Goal: Information Seeking & Learning: Learn about a topic

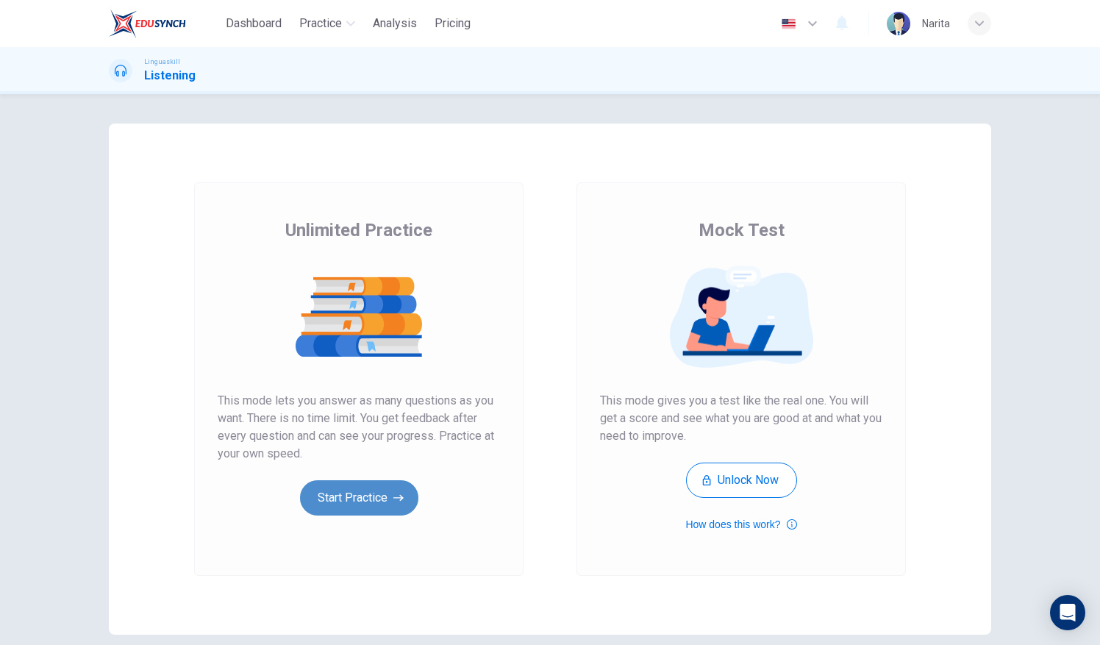
click at [383, 513] on button "Start Practice" at bounding box center [359, 497] width 118 height 35
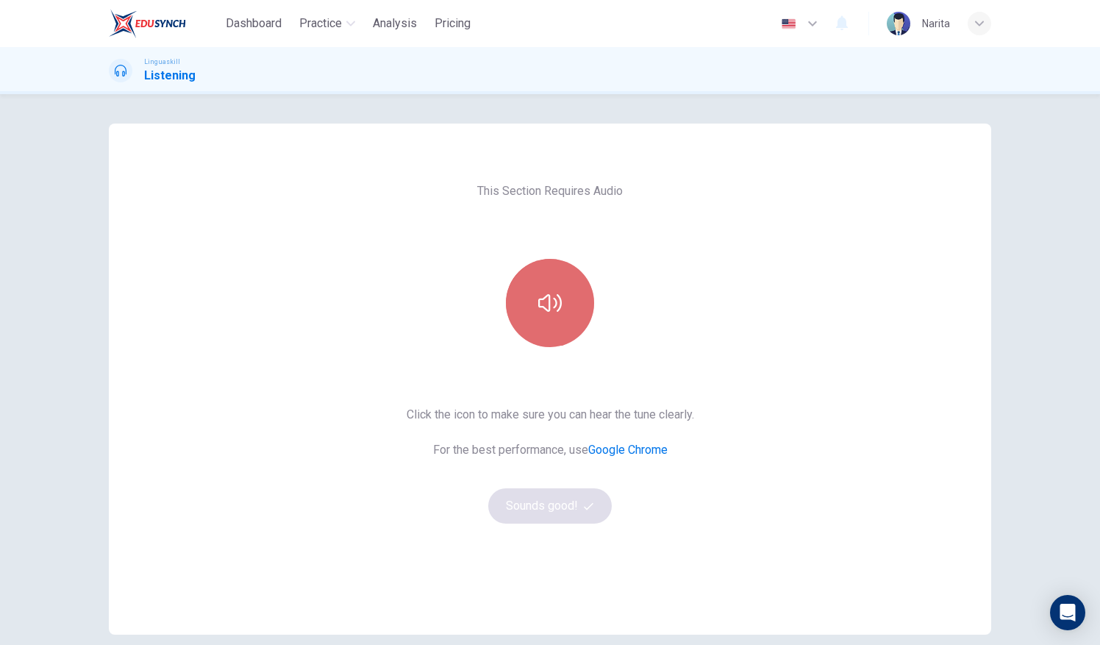
click at [544, 313] on icon "button" at bounding box center [550, 303] width 24 height 24
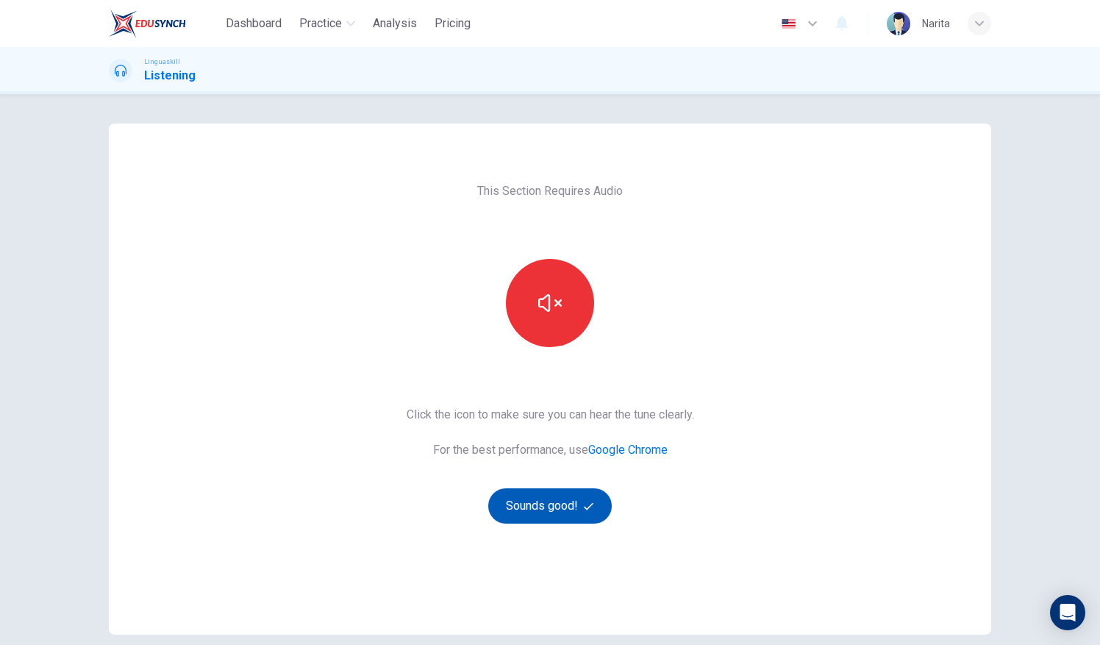
click at [565, 506] on button "Sounds good!" at bounding box center [550, 505] width 124 height 35
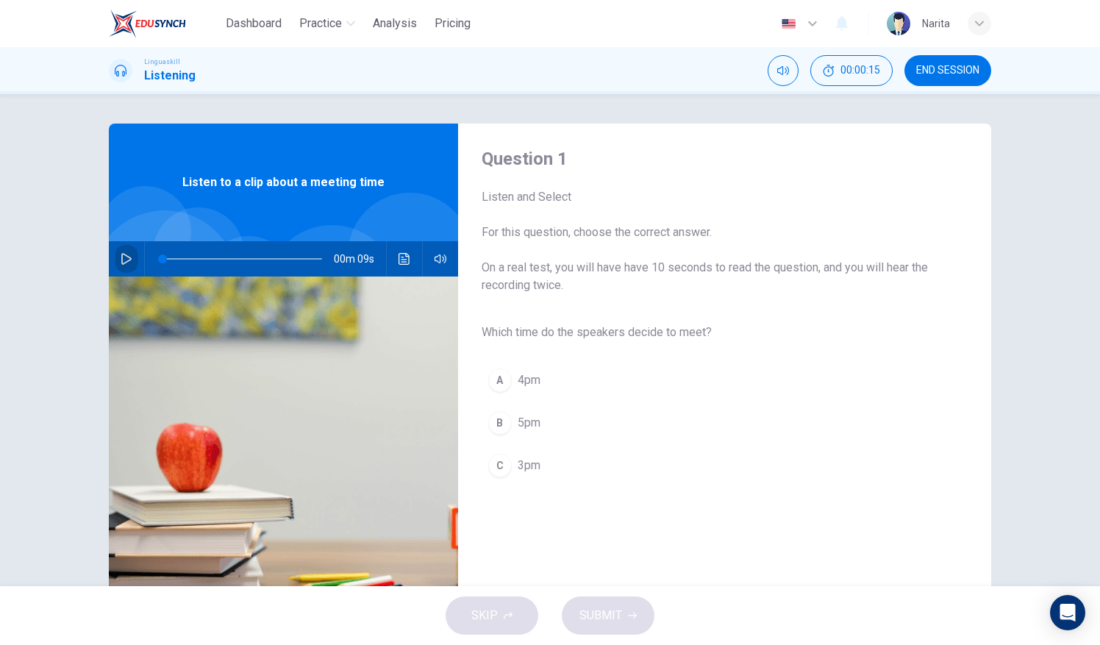
click at [124, 267] on button "button" at bounding box center [127, 258] width 24 height 35
click at [505, 471] on div "C" at bounding box center [500, 466] width 24 height 24
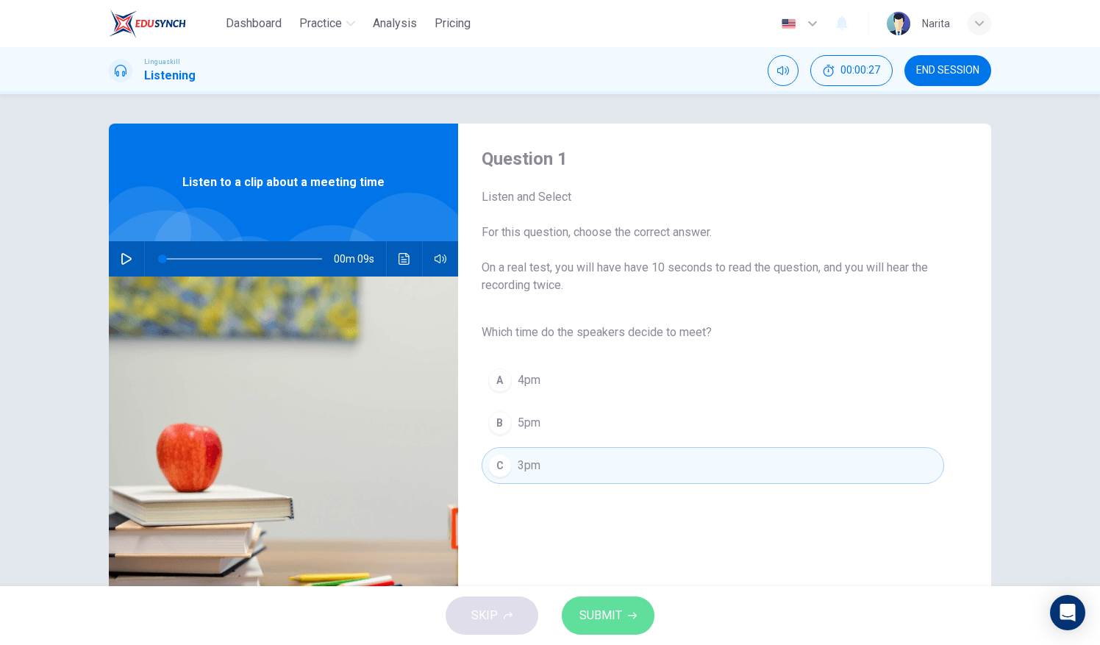
click at [625, 611] on button "SUBMIT" at bounding box center [608, 616] width 93 height 38
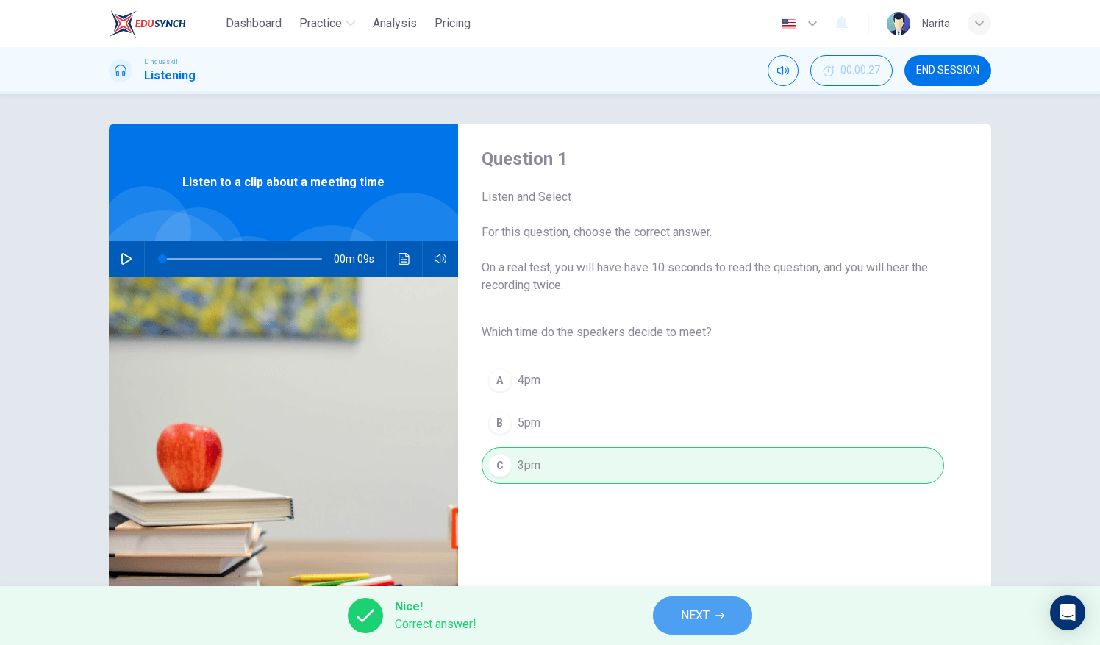
click at [714, 616] on button "NEXT" at bounding box center [702, 616] width 99 height 38
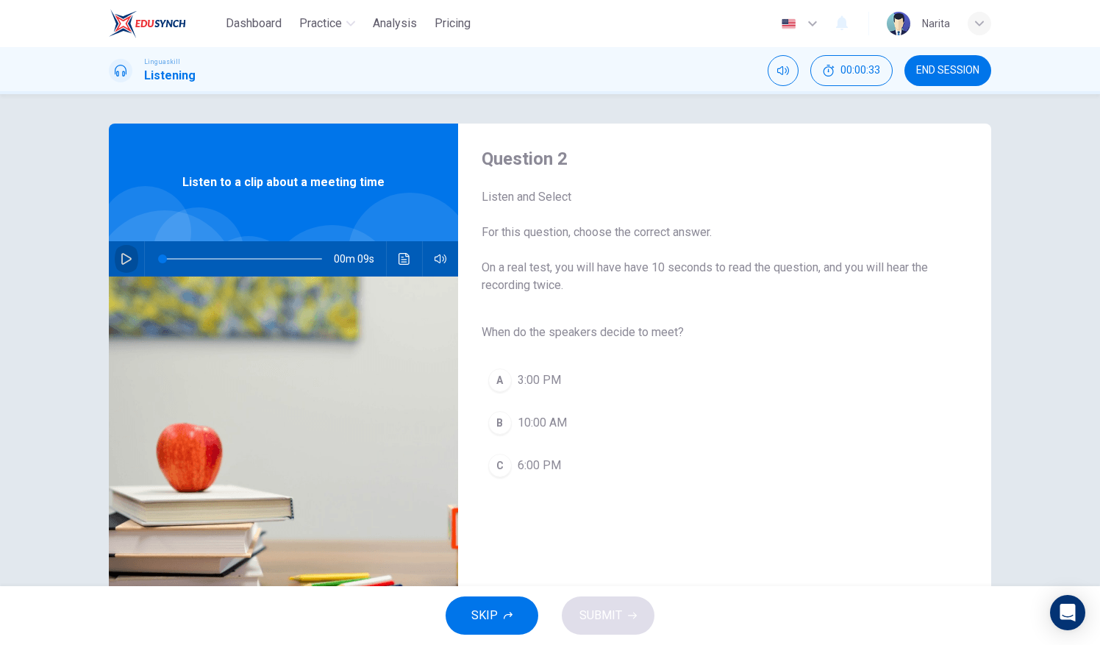
click at [121, 259] on icon "button" at bounding box center [127, 259] width 12 height 12
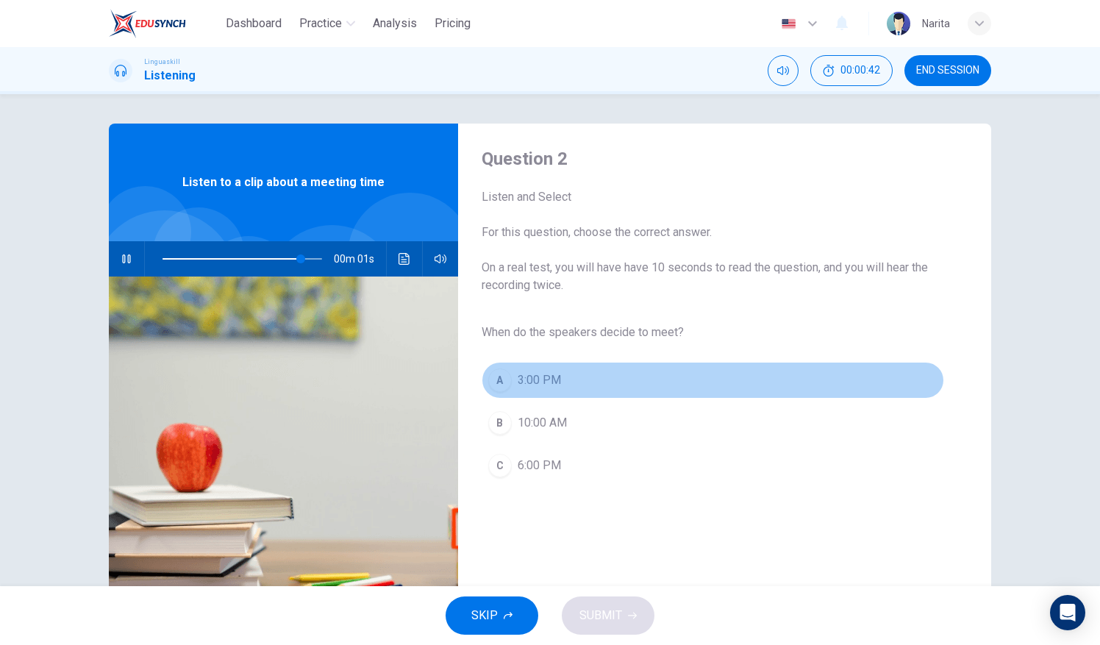
click at [522, 380] on span "3:00 PM" at bounding box center [539, 380] width 43 height 18
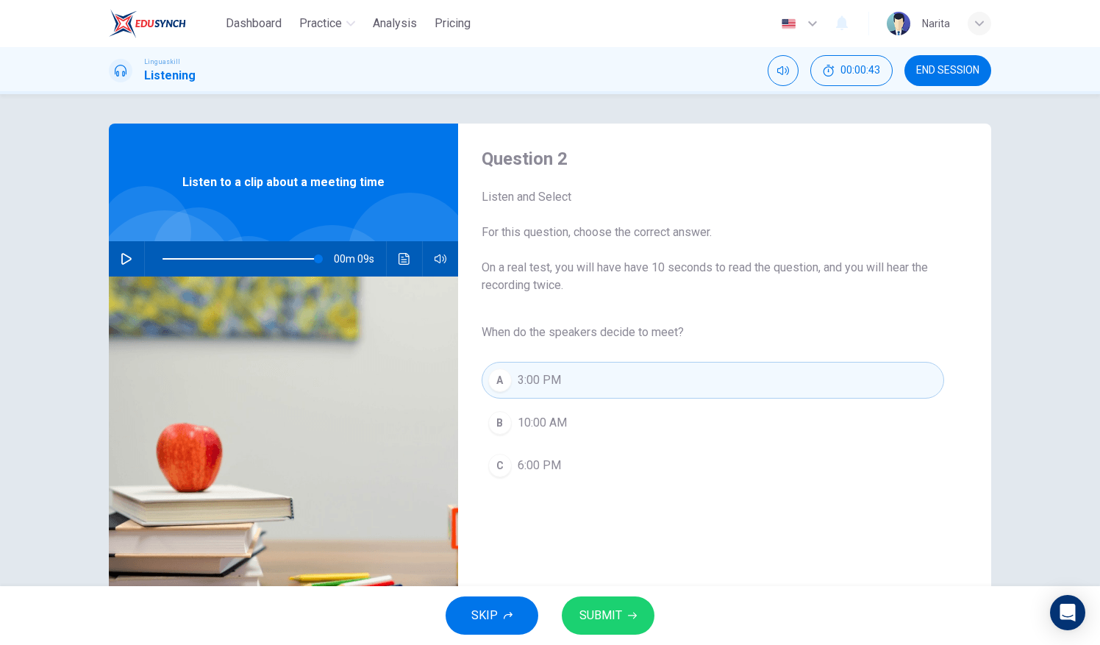
type input "0"
click at [630, 604] on button "SUBMIT" at bounding box center [608, 616] width 93 height 38
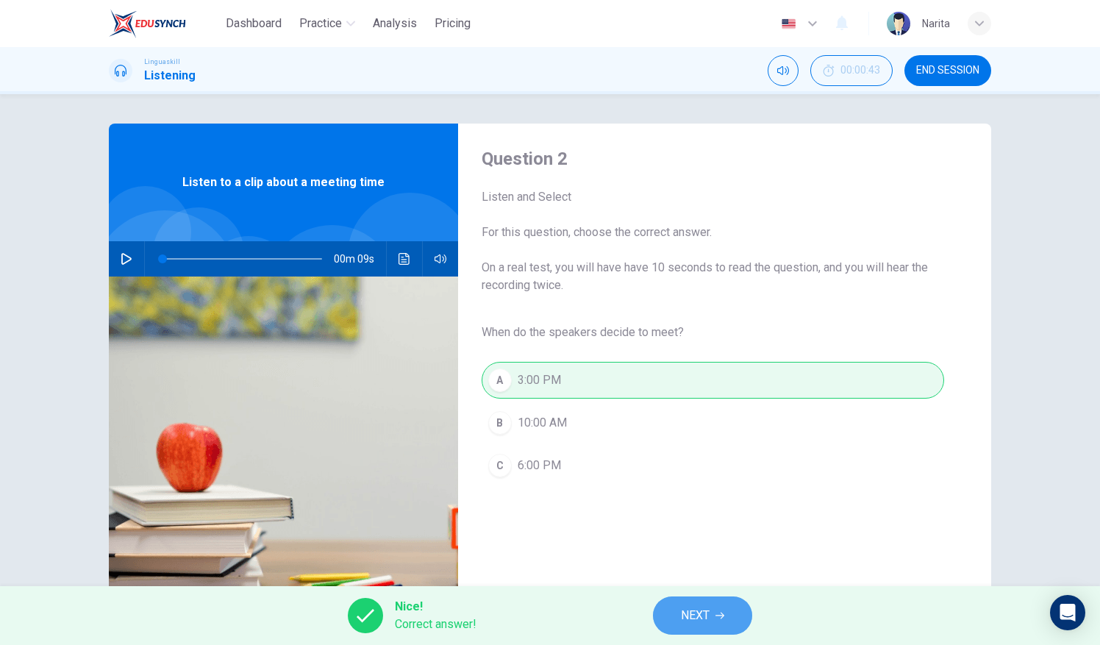
click at [744, 629] on button "NEXT" at bounding box center [702, 616] width 99 height 38
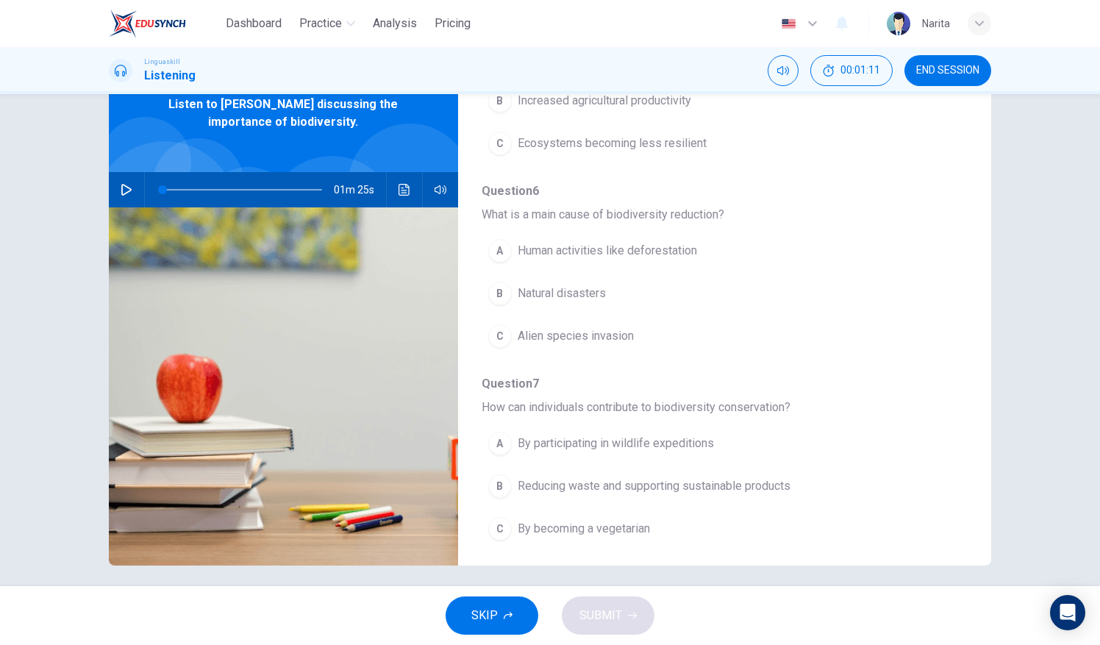
scroll to position [68, 0]
click at [131, 178] on button "button" at bounding box center [127, 190] width 24 height 35
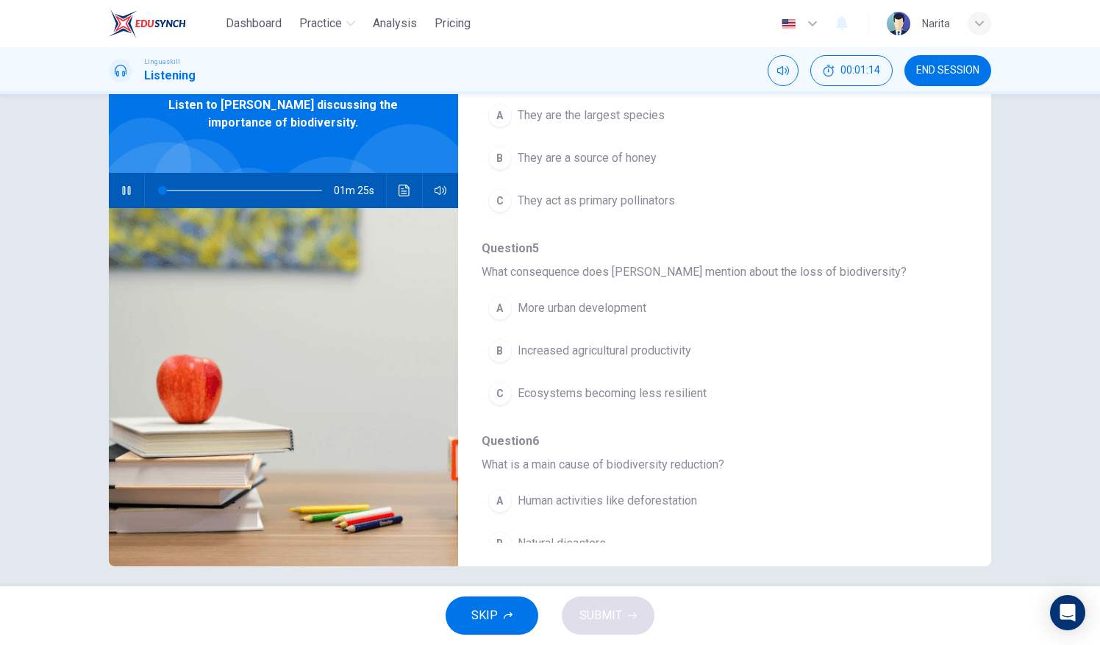
scroll to position [0, 0]
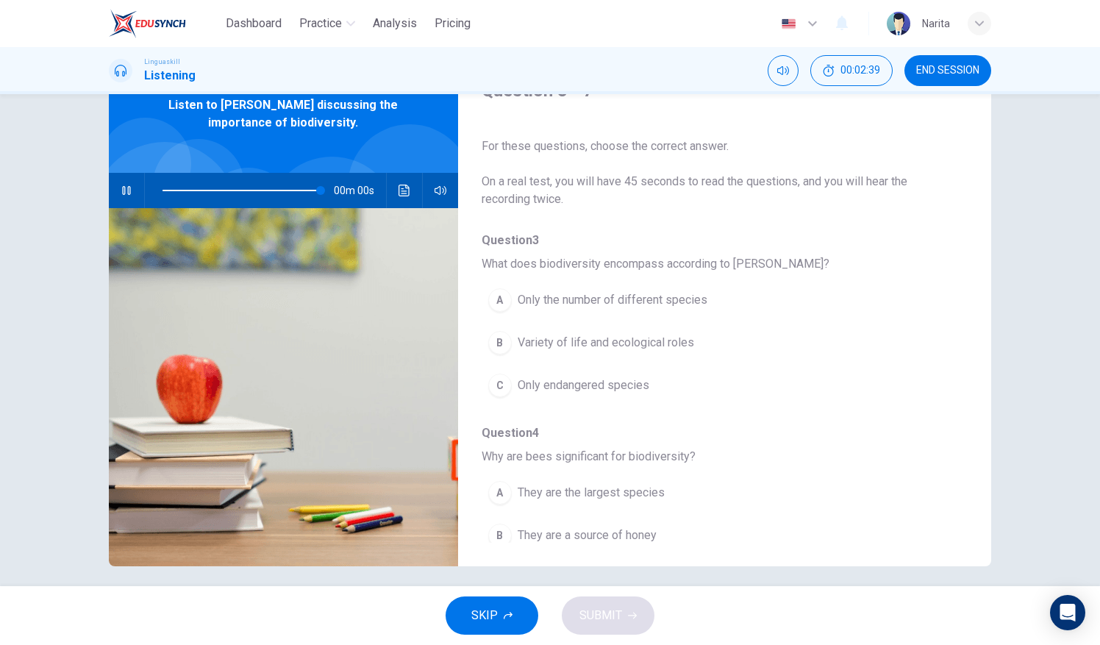
type input "0"
click at [681, 349] on span "Variety of life and ecological roles" at bounding box center [606, 343] width 177 height 18
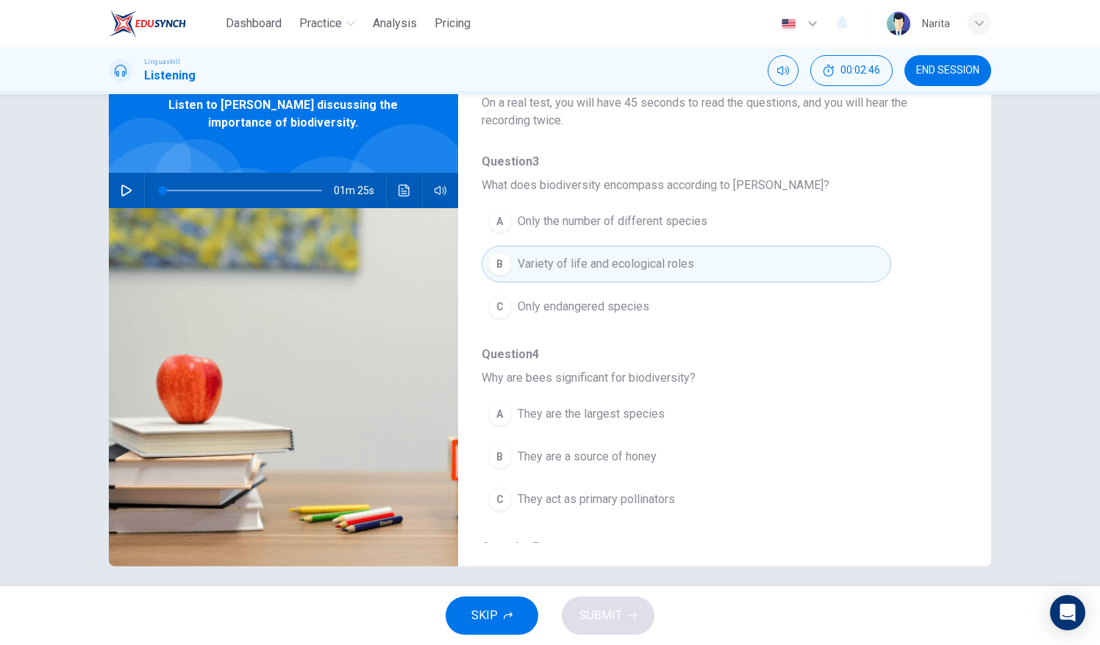
scroll to position [125, 0]
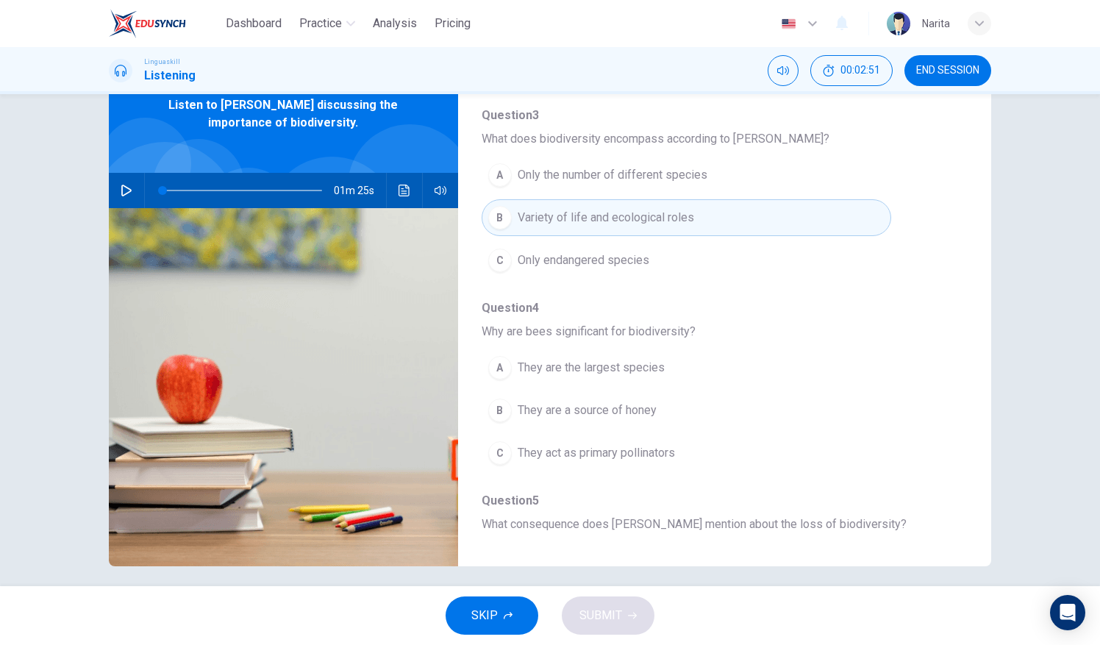
click at [672, 449] on span "They act as primary pollinators" at bounding box center [596, 453] width 157 height 18
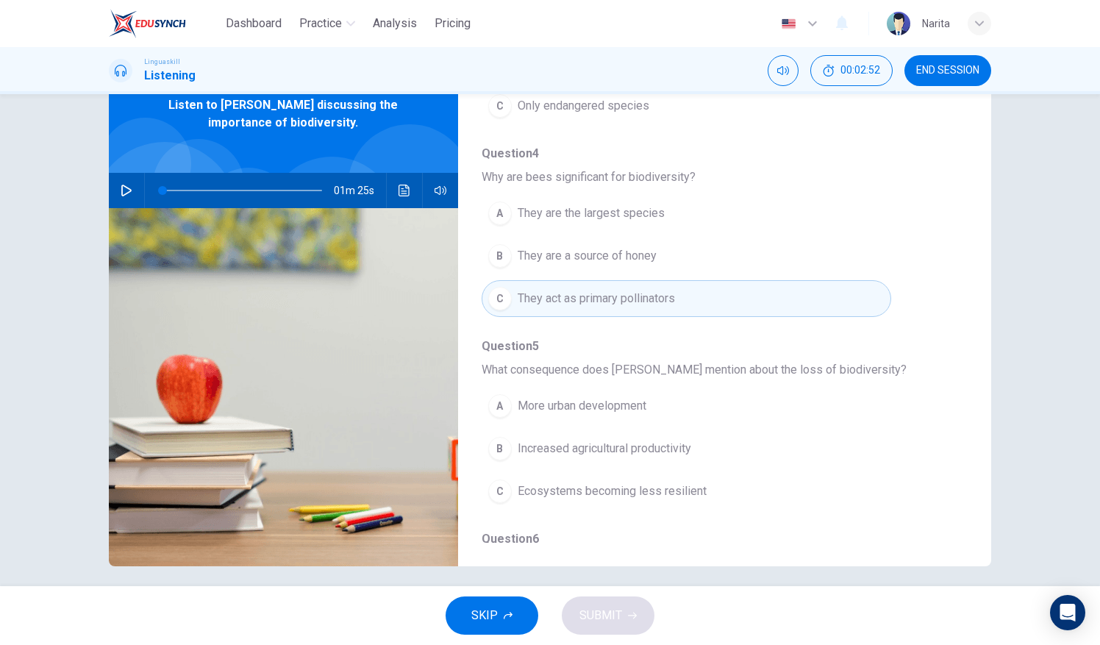
scroll to position [282, 0]
click at [697, 484] on span "Ecosystems becoming less resilient" at bounding box center [612, 489] width 189 height 18
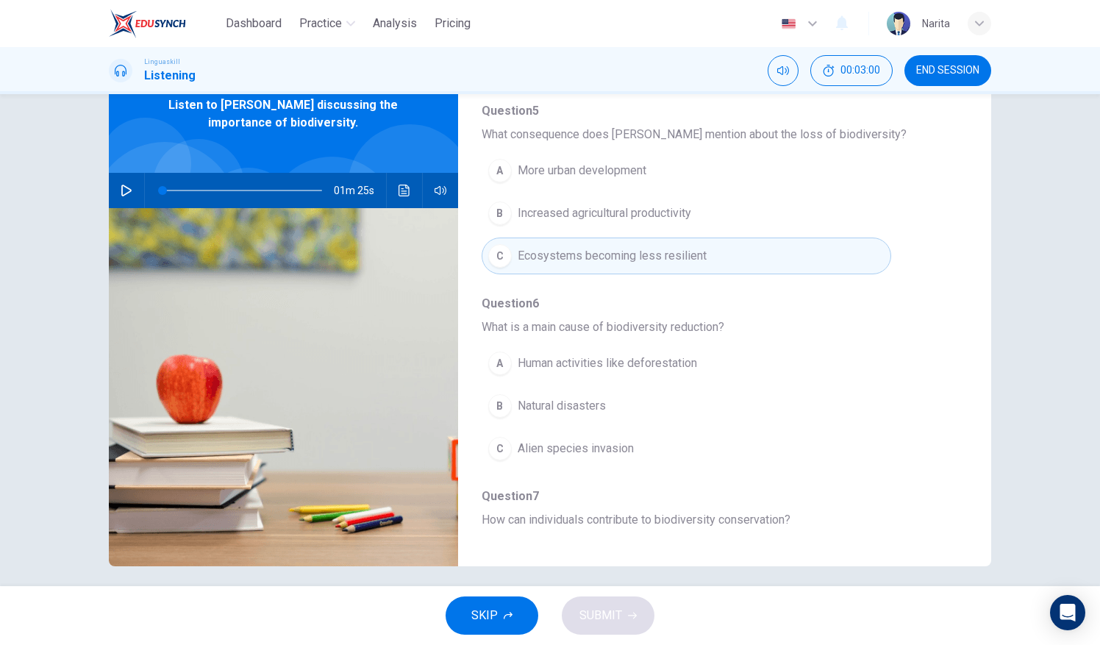
scroll to position [518, 0]
click at [734, 346] on button "A Human activities like deforestation" at bounding box center [687, 360] width 410 height 37
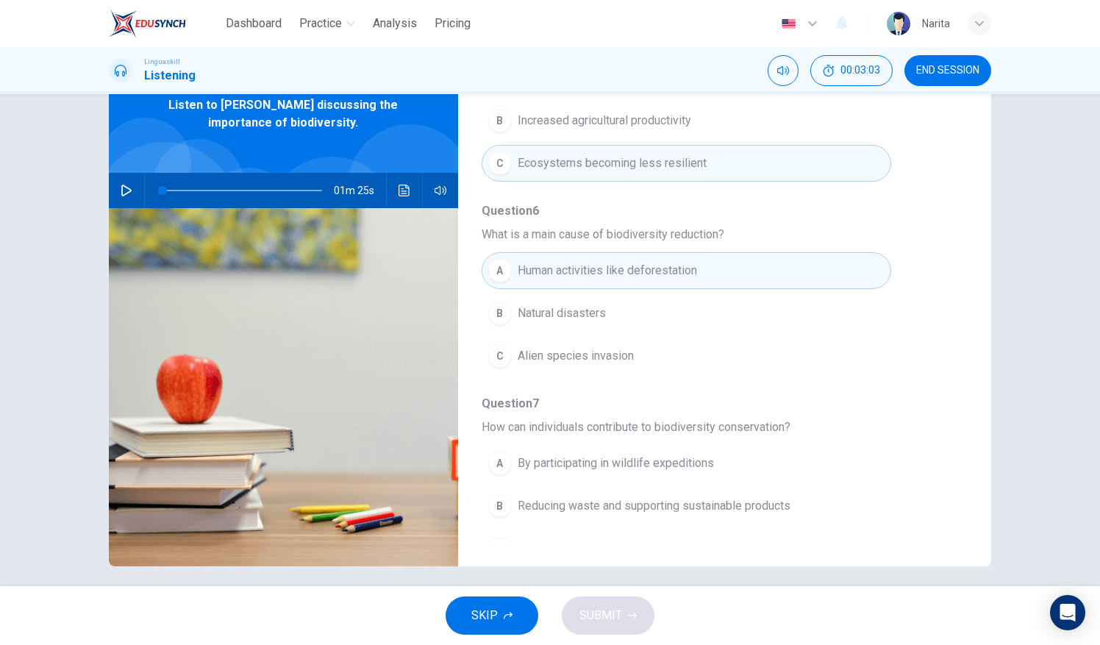
scroll to position [627, 0]
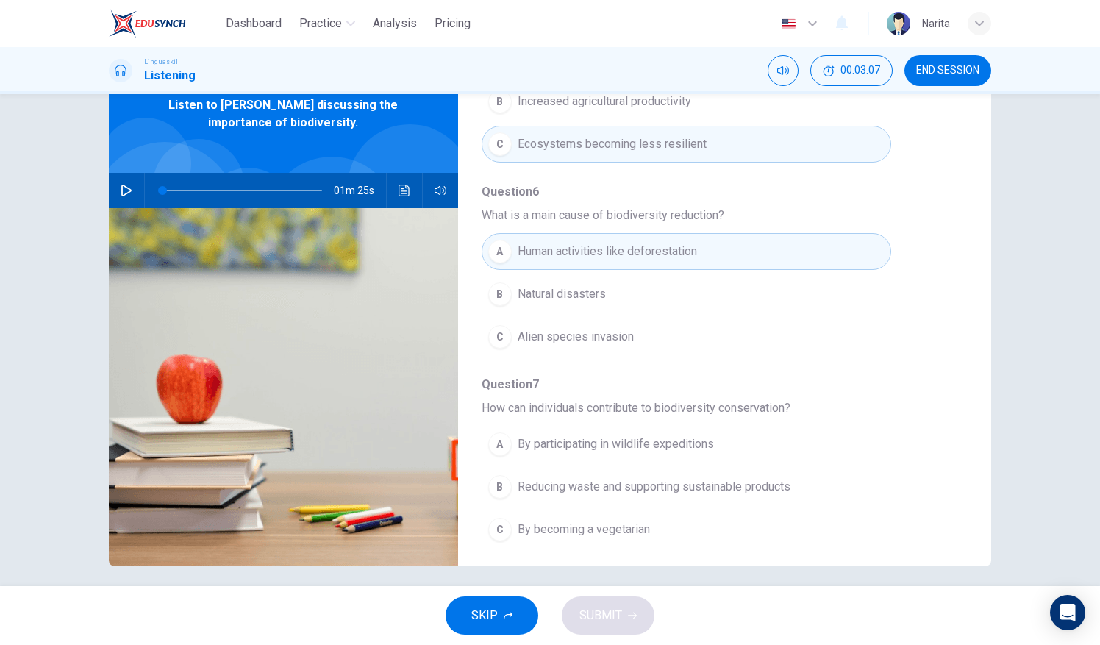
click at [784, 484] on span "Reducing waste and supporting sustainable products" at bounding box center [654, 487] width 273 height 18
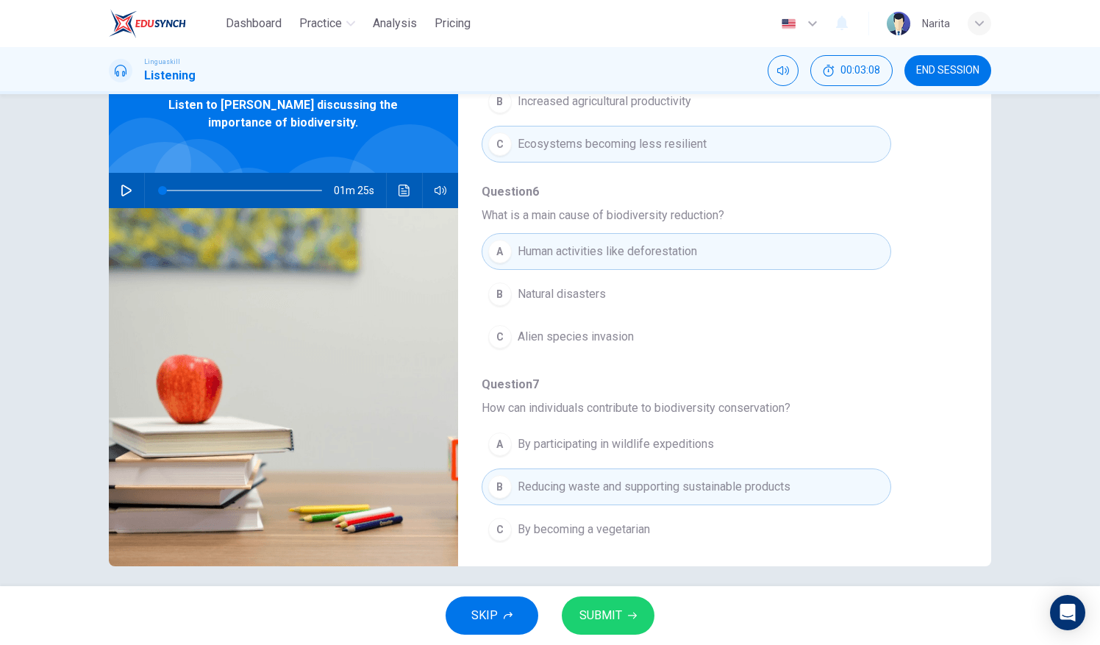
click at [613, 617] on span "SUBMIT" at bounding box center [601, 615] width 43 height 21
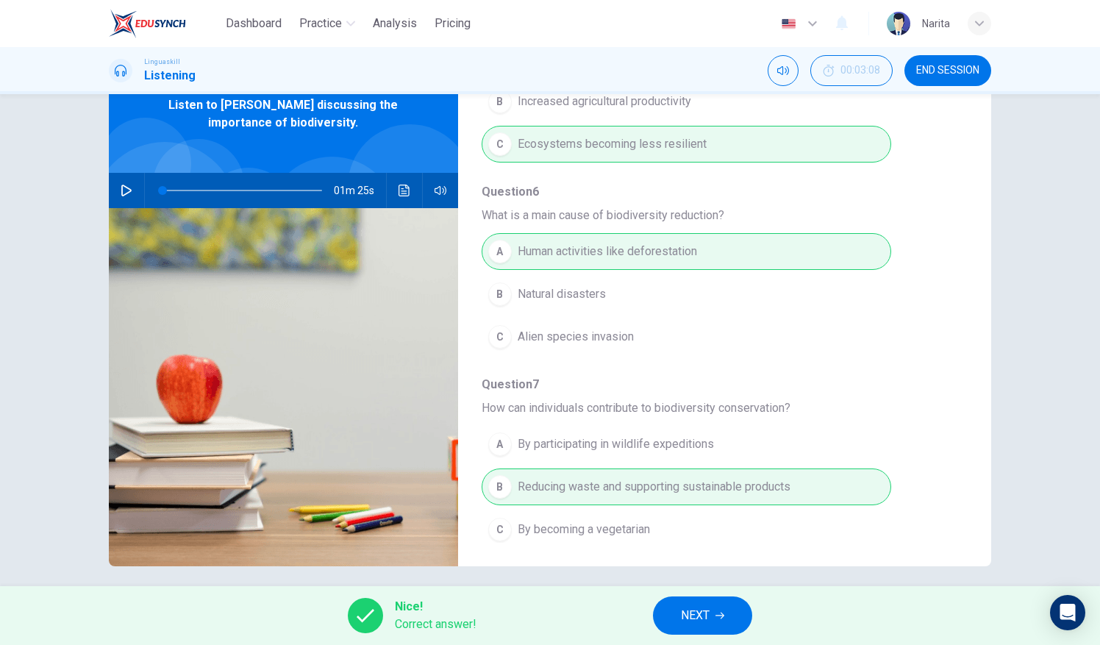
click at [722, 617] on icon "button" at bounding box center [720, 615] width 9 height 9
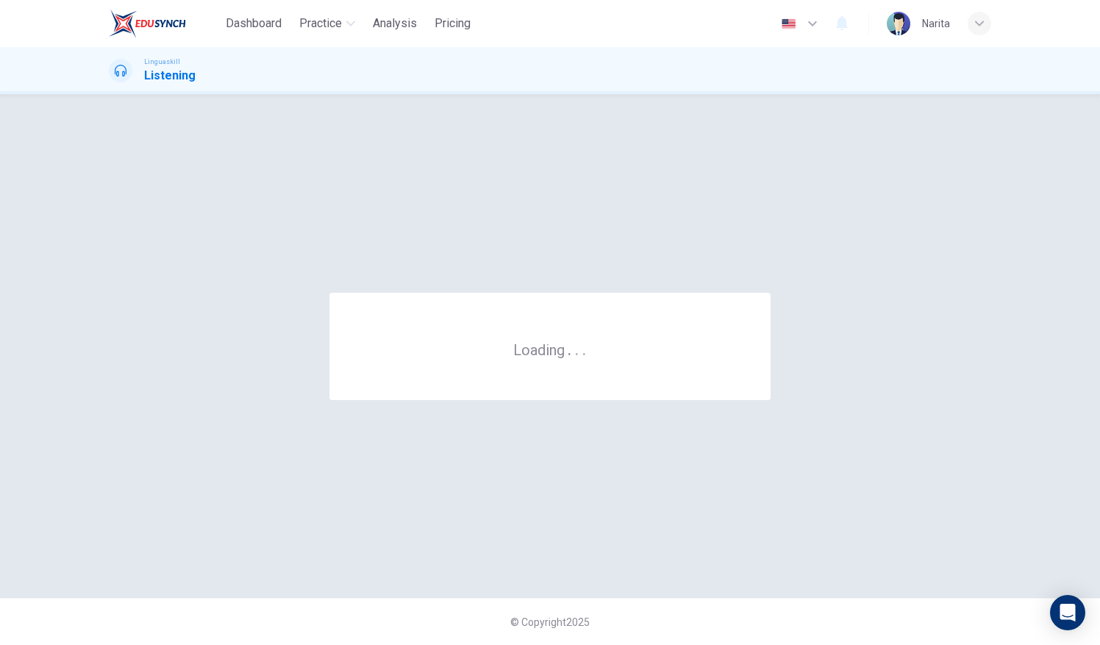
scroll to position [0, 0]
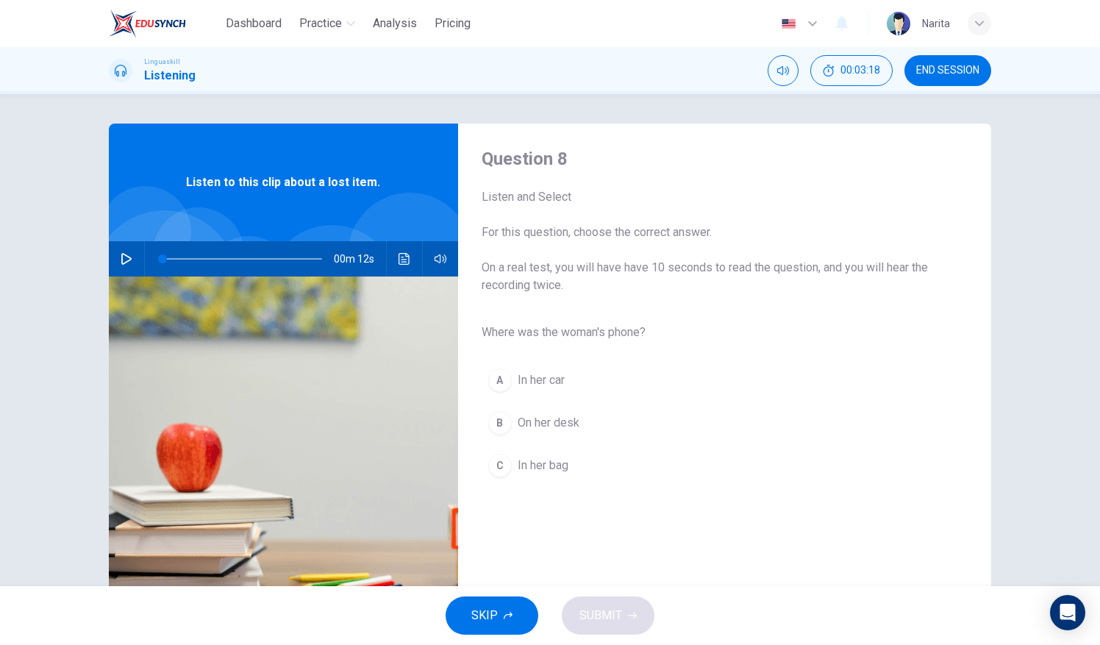
click at [115, 252] on button "button" at bounding box center [127, 258] width 24 height 35
click at [547, 466] on span "In her bag" at bounding box center [543, 466] width 51 height 18
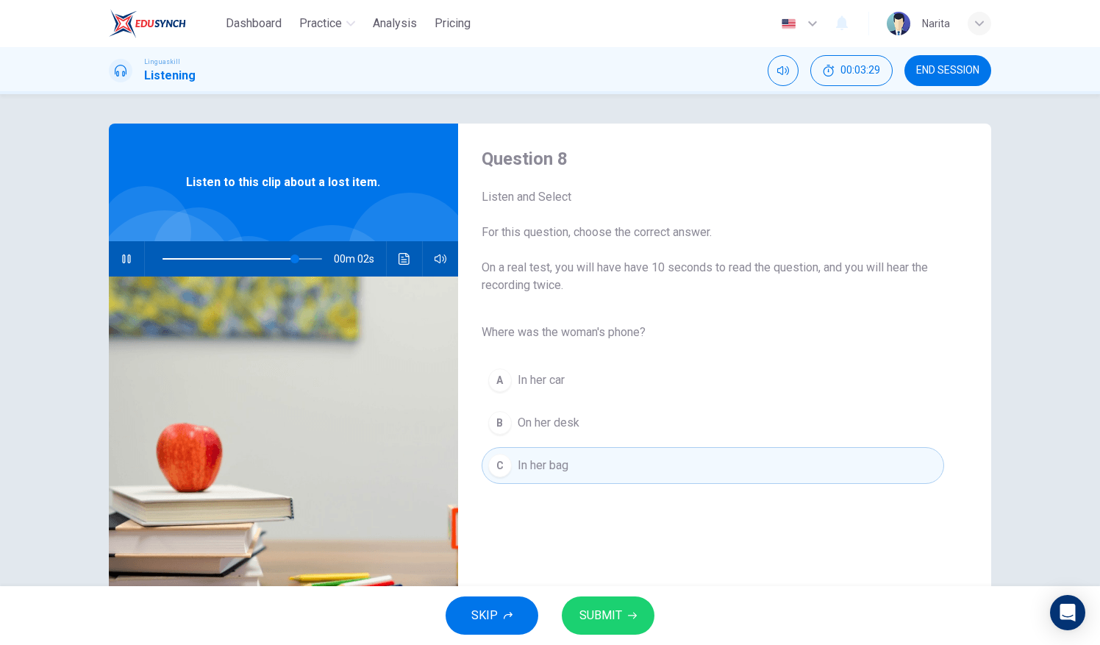
click at [629, 615] on icon "button" at bounding box center [632, 615] width 9 height 9
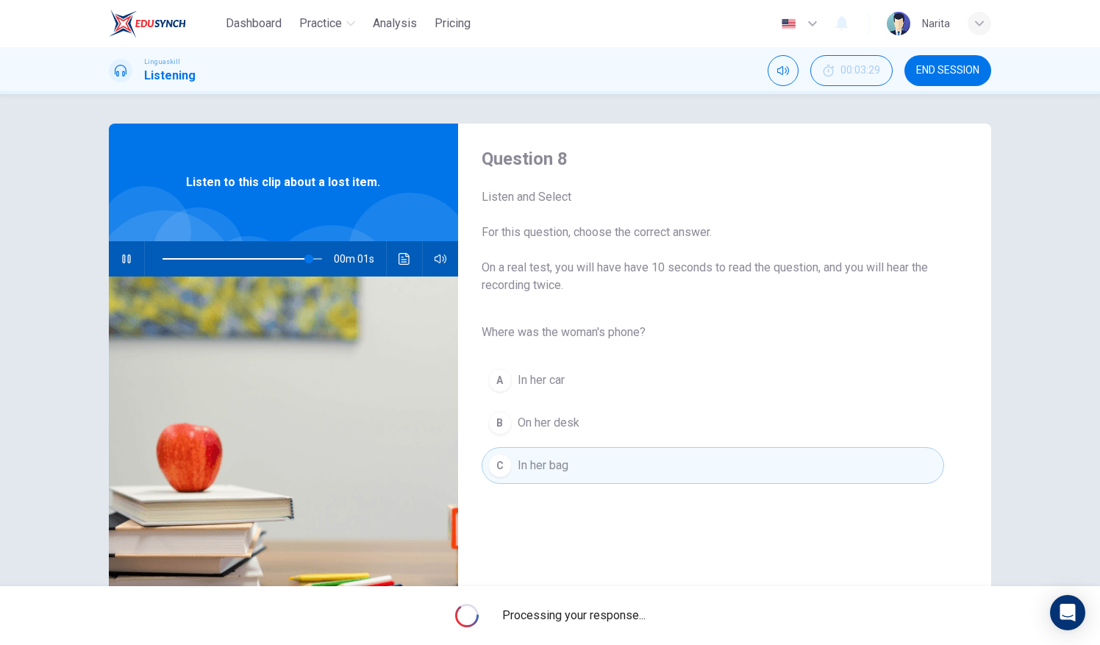
type input "0"
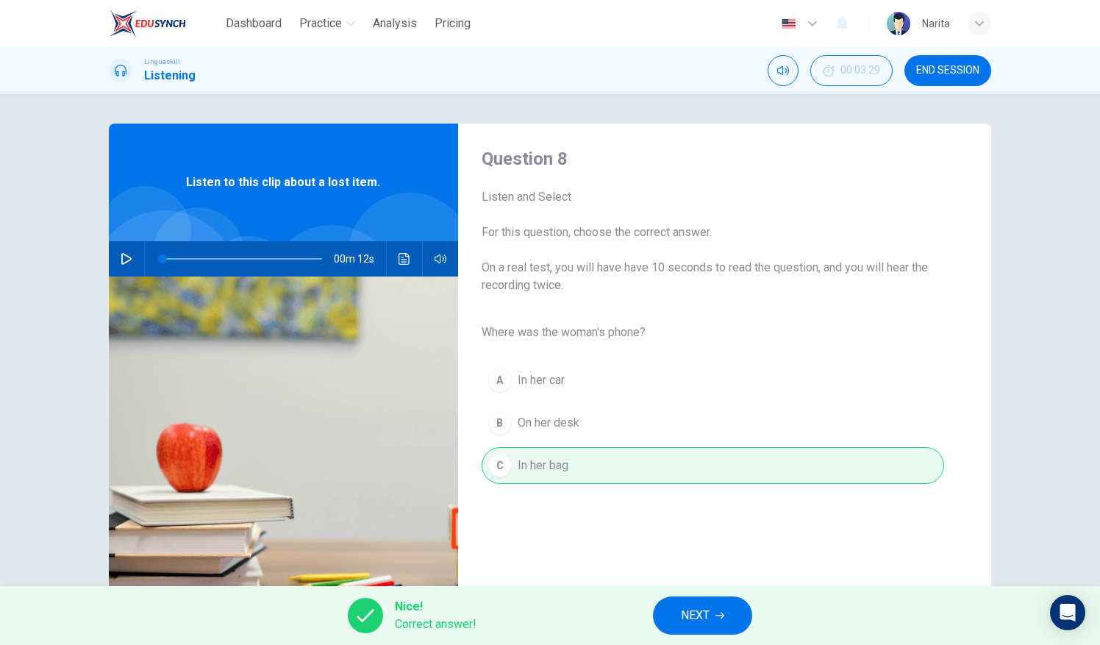
click at [724, 616] on icon "button" at bounding box center [720, 616] width 9 height 7
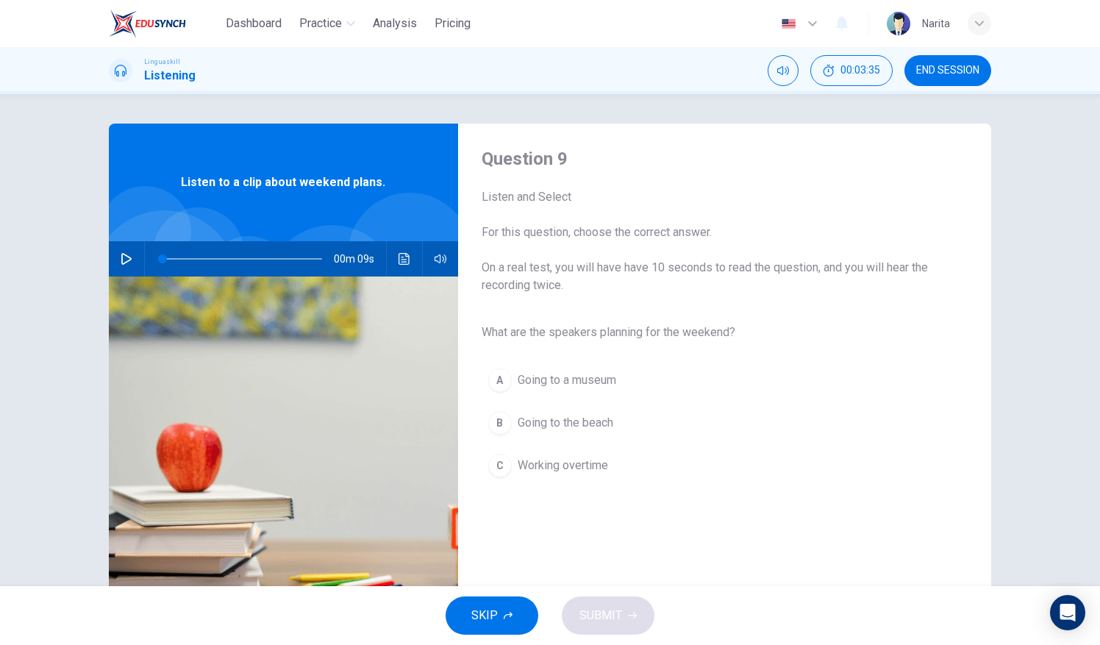
click at [121, 259] on icon "button" at bounding box center [127, 259] width 12 height 12
type input "0"
click at [624, 415] on button "B Going to the beach" at bounding box center [713, 423] width 463 height 37
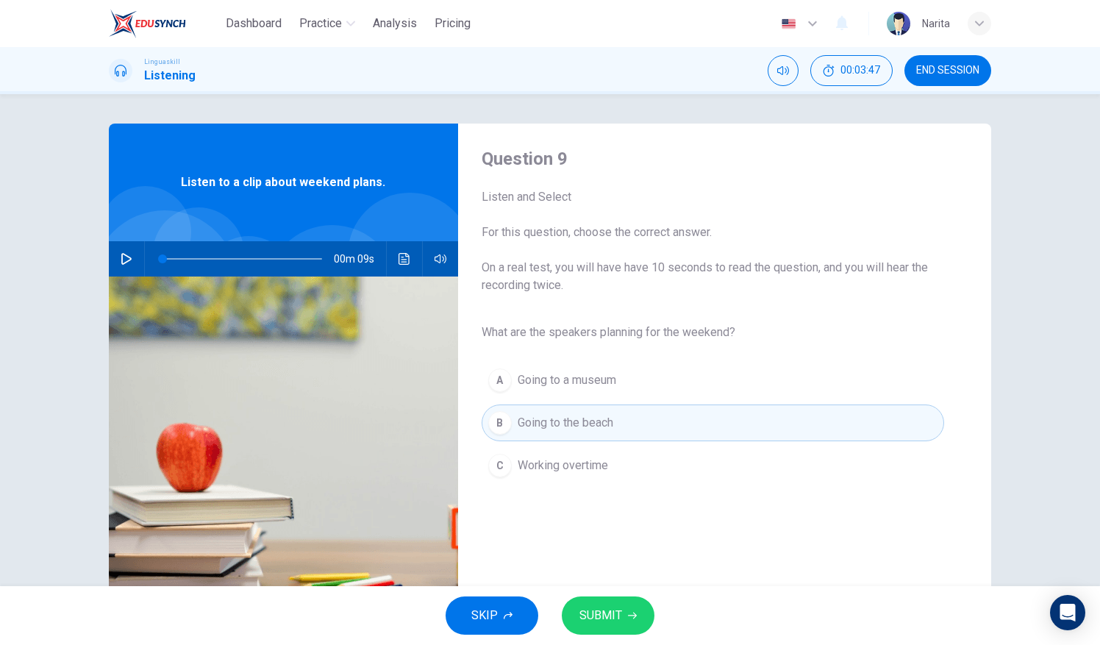
click at [619, 624] on span "SUBMIT" at bounding box center [601, 615] width 43 height 21
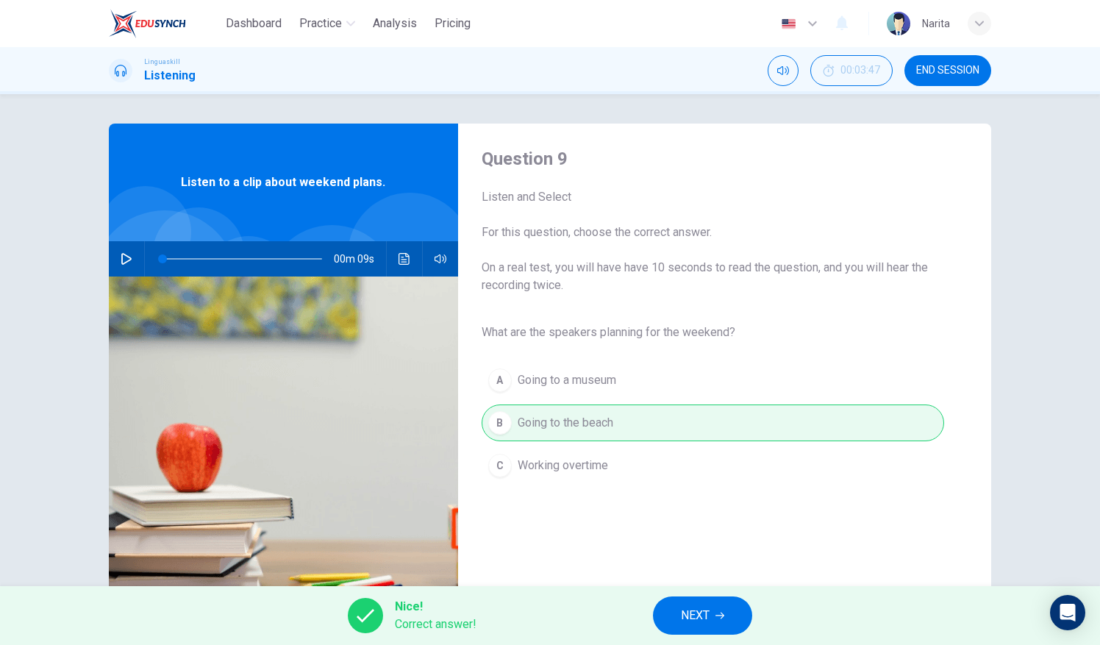
click at [721, 616] on icon "button" at bounding box center [720, 616] width 9 height 7
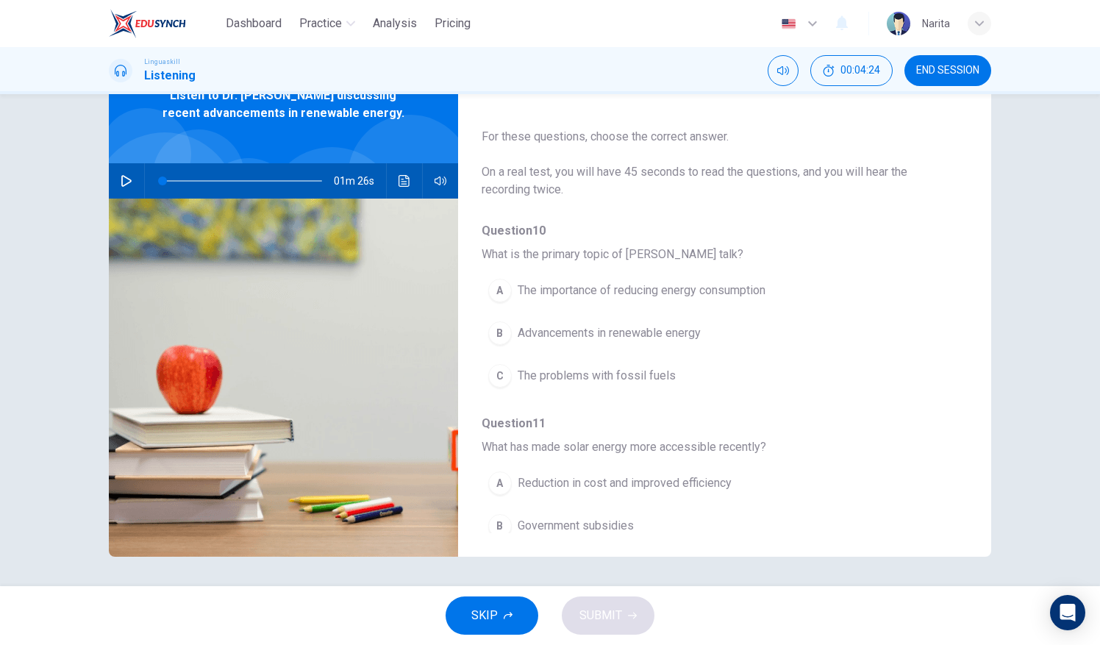
click at [121, 180] on icon "button" at bounding box center [127, 181] width 12 height 12
type input "0"
click at [696, 332] on span "Advancements in renewable energy" at bounding box center [609, 333] width 183 height 18
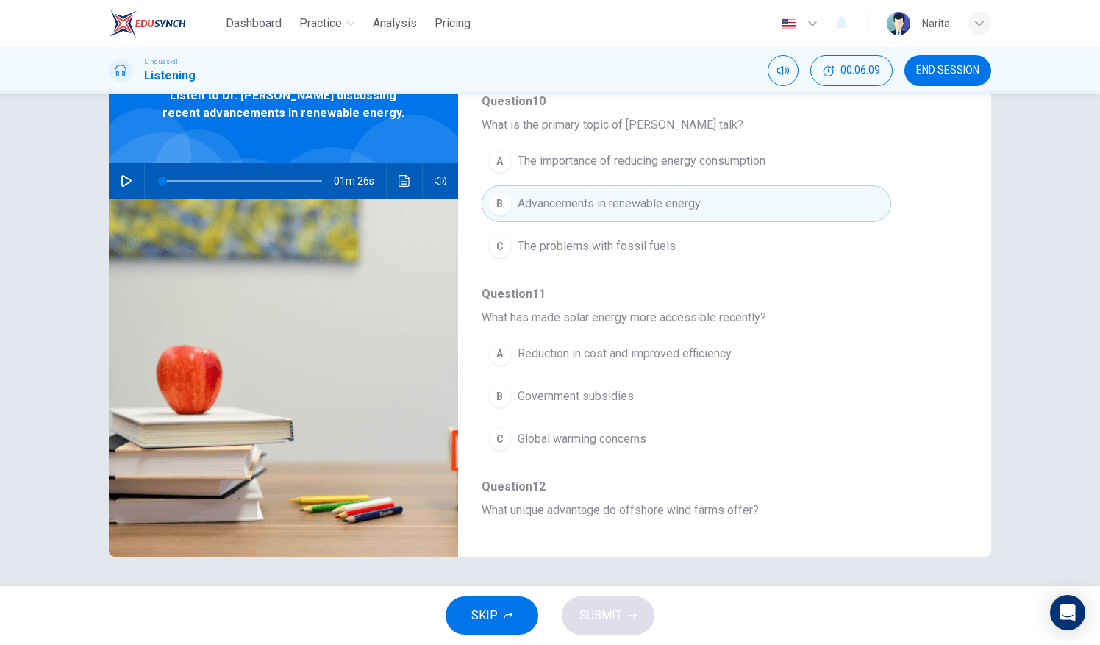
scroll to position [127, 0]
click at [752, 349] on button "A Reduction in cost and improved efficiency" at bounding box center [687, 356] width 410 height 37
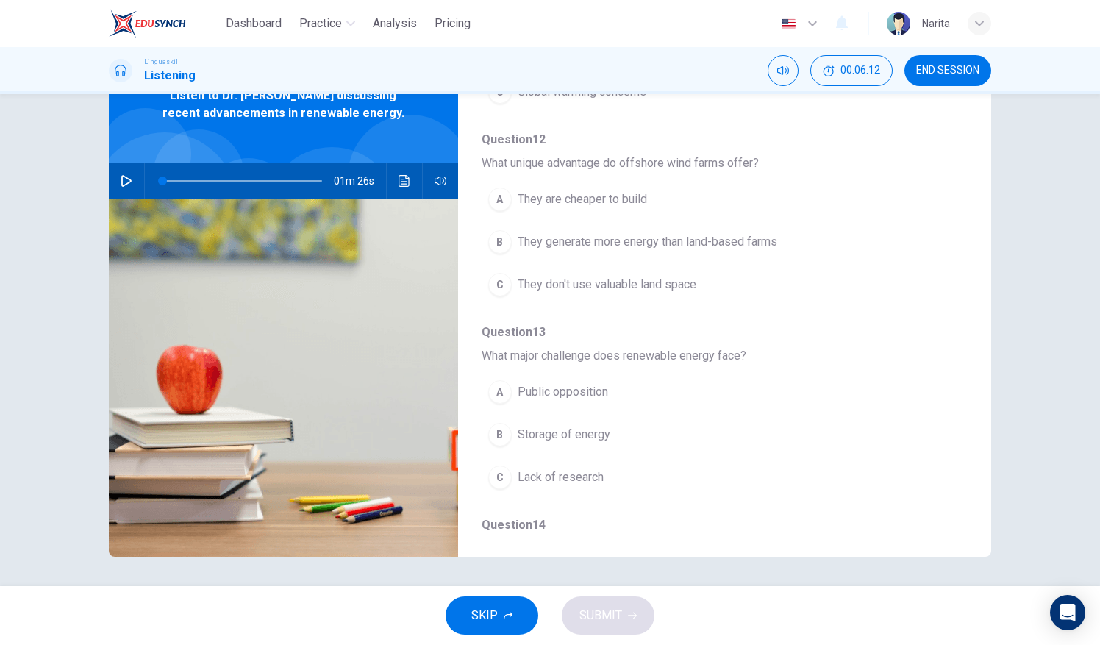
scroll to position [477, 0]
click at [800, 240] on button "B They generate more energy than land-based farms" at bounding box center [687, 241] width 410 height 37
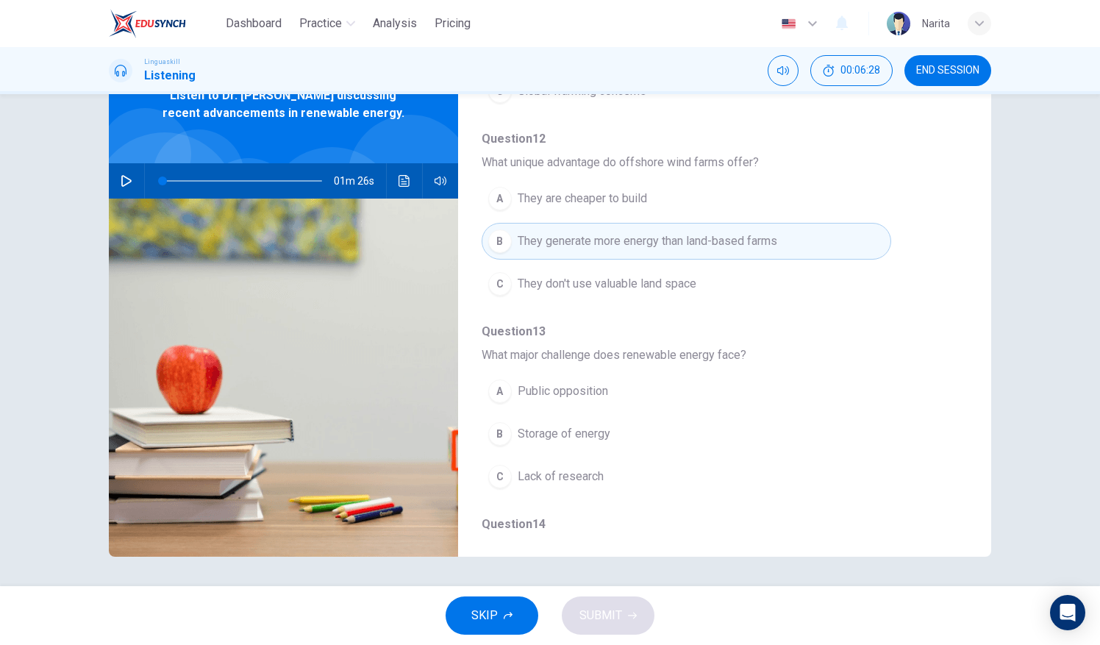
click at [747, 288] on button "C They don't use valuable land space" at bounding box center [687, 284] width 410 height 37
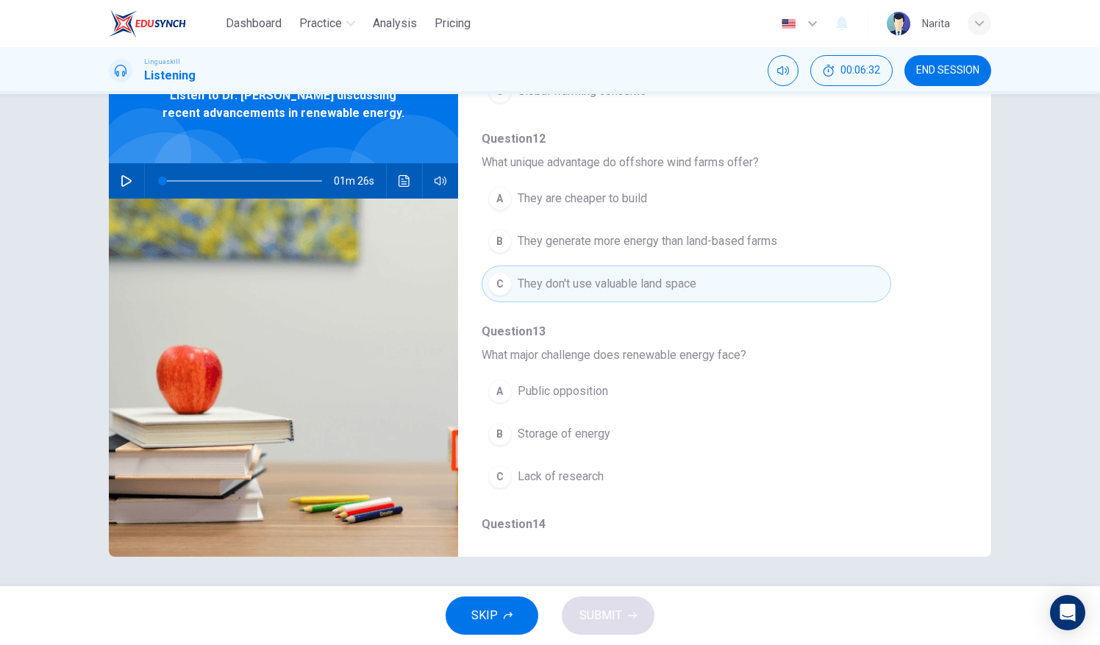
click at [695, 458] on button "C Lack of research" at bounding box center [687, 476] width 410 height 37
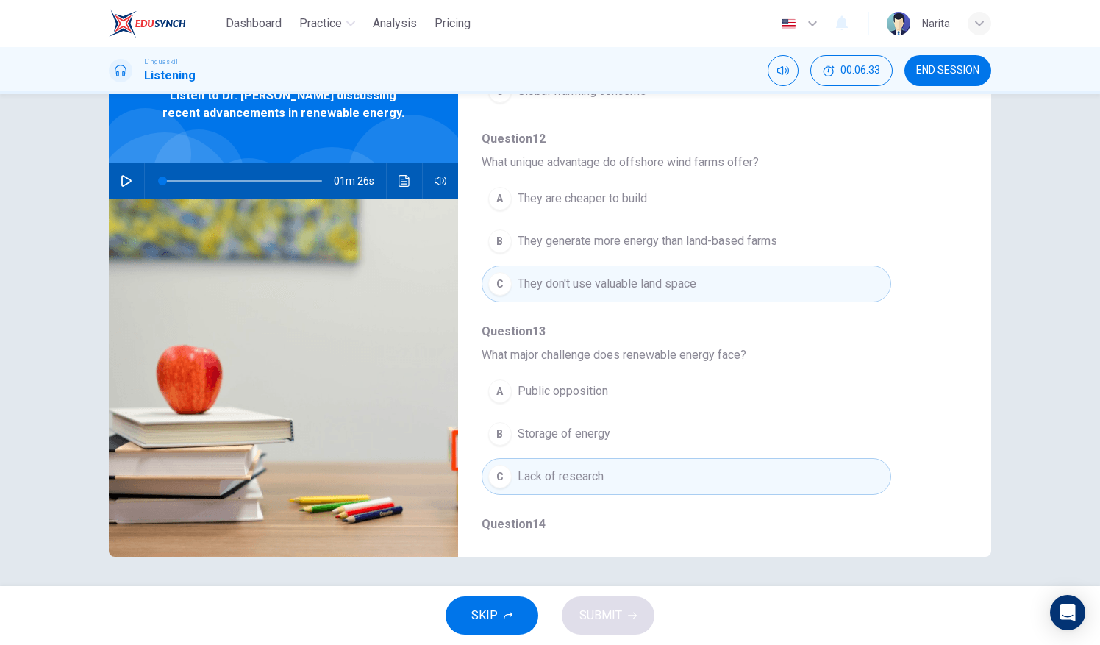
click at [719, 419] on button "B Storage of energy" at bounding box center [687, 434] width 410 height 37
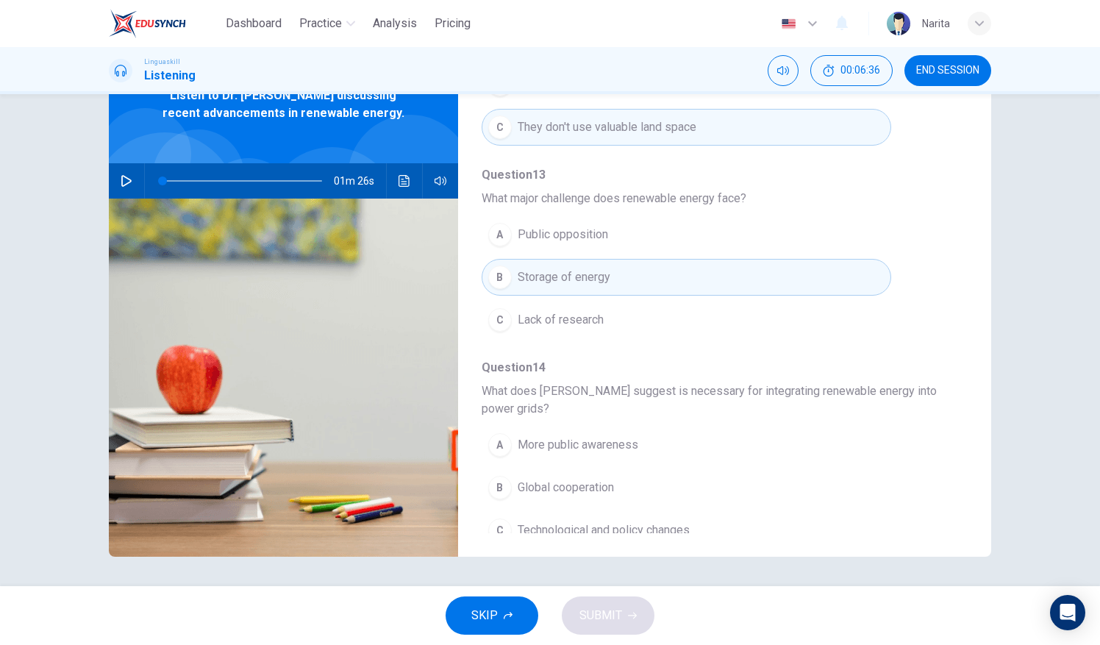
scroll to position [644, 0]
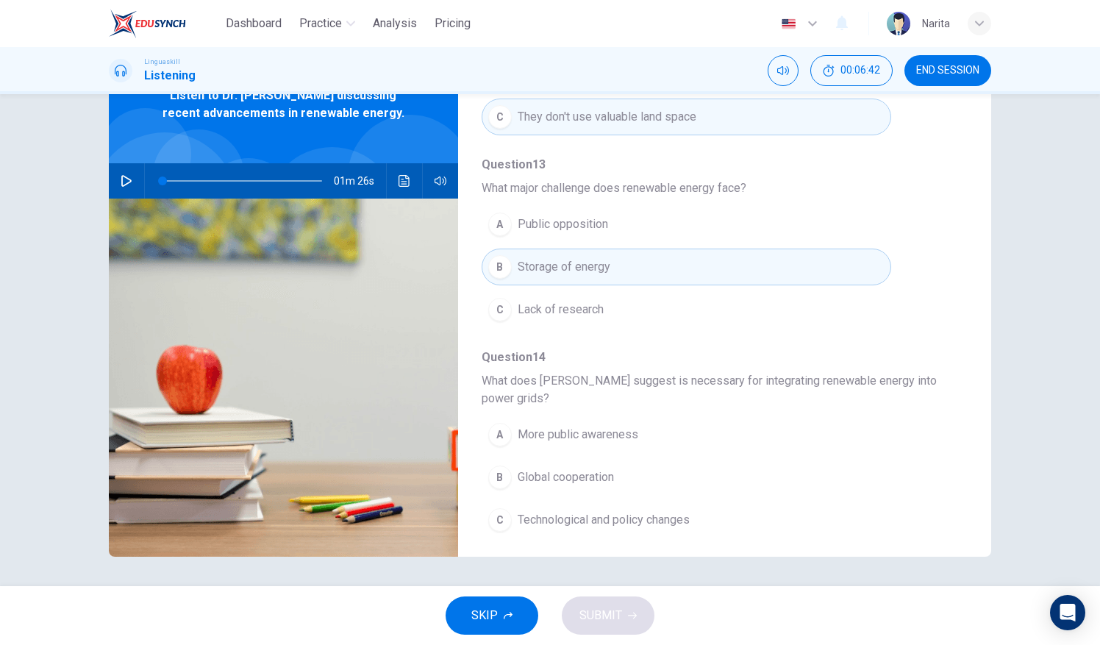
click at [722, 511] on button "C Technological and policy changes" at bounding box center [687, 520] width 410 height 37
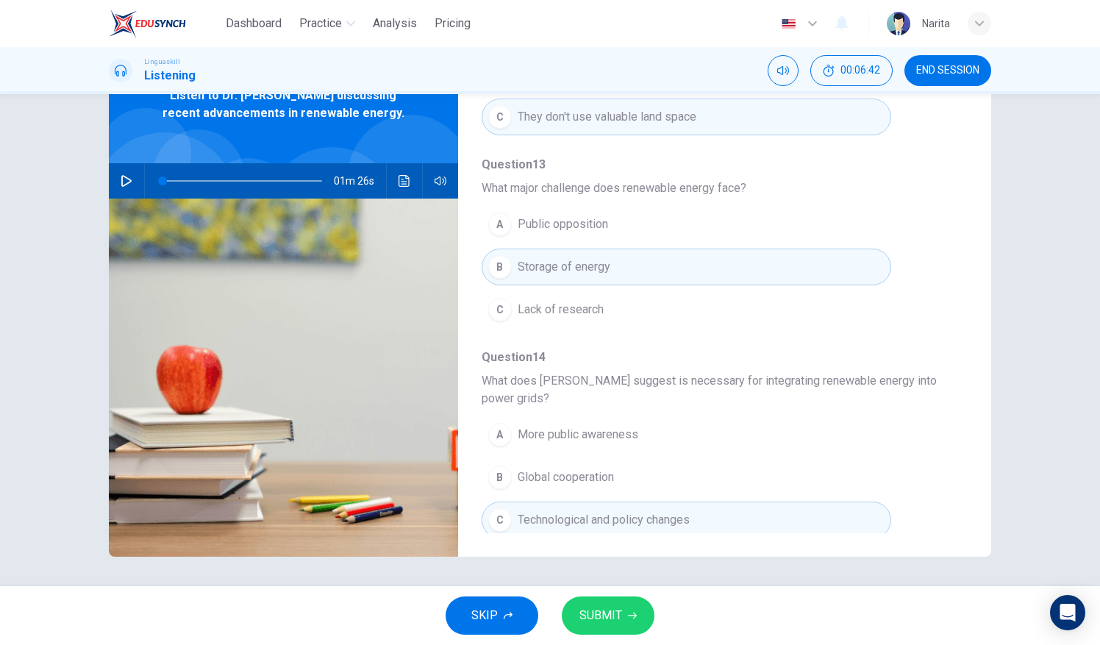
click at [613, 621] on span "SUBMIT" at bounding box center [601, 615] width 43 height 21
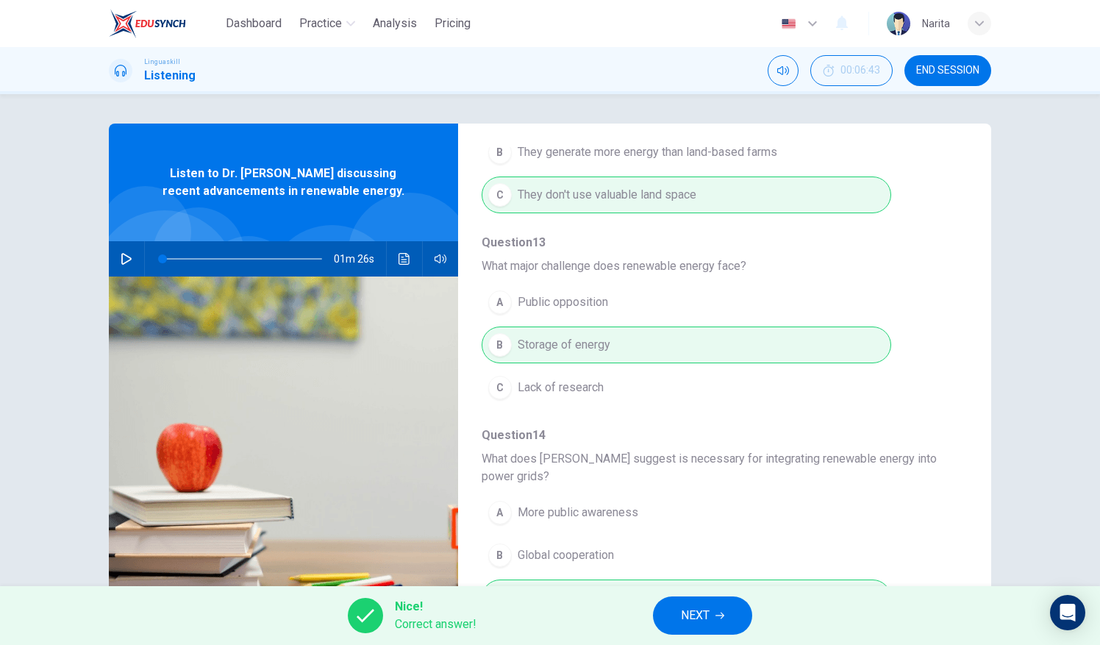
click at [719, 616] on icon "button" at bounding box center [720, 616] width 9 height 7
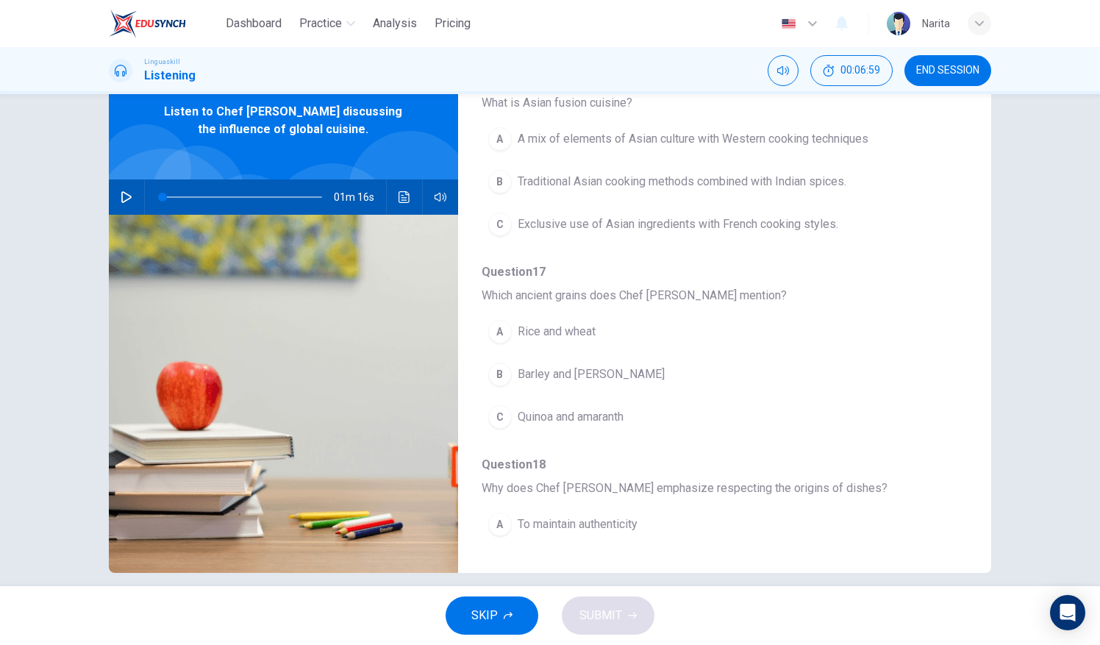
scroll to position [0, 0]
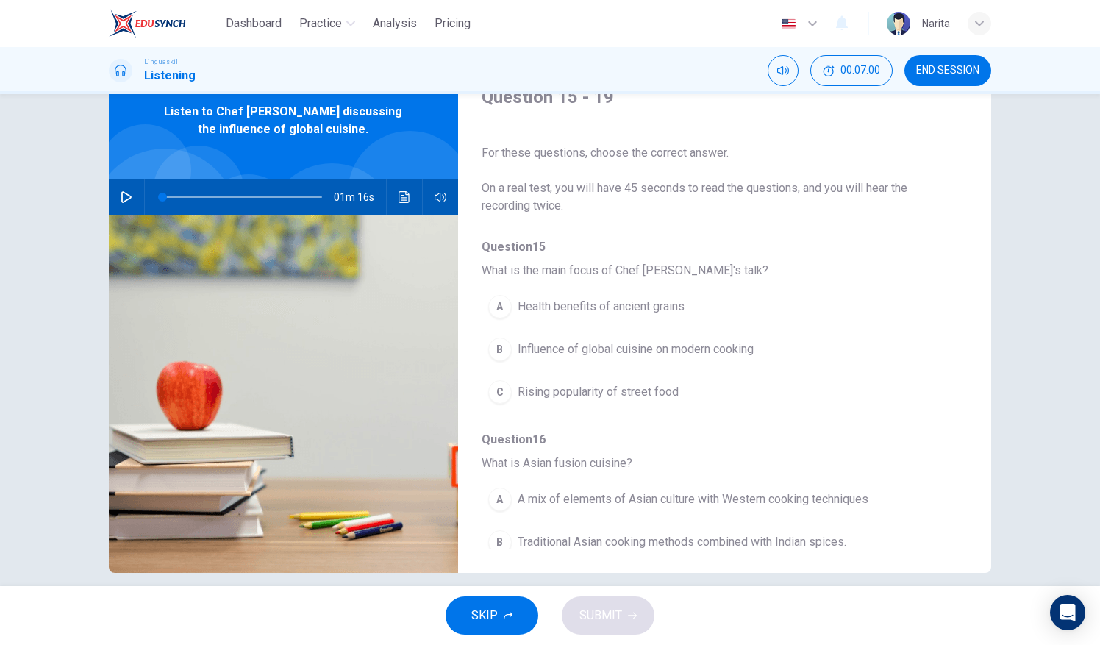
click at [122, 197] on icon "button" at bounding box center [127, 197] width 12 height 12
type input "0"
click at [746, 352] on span "Influence of global cuisine on modern cooking" at bounding box center [636, 350] width 236 height 18
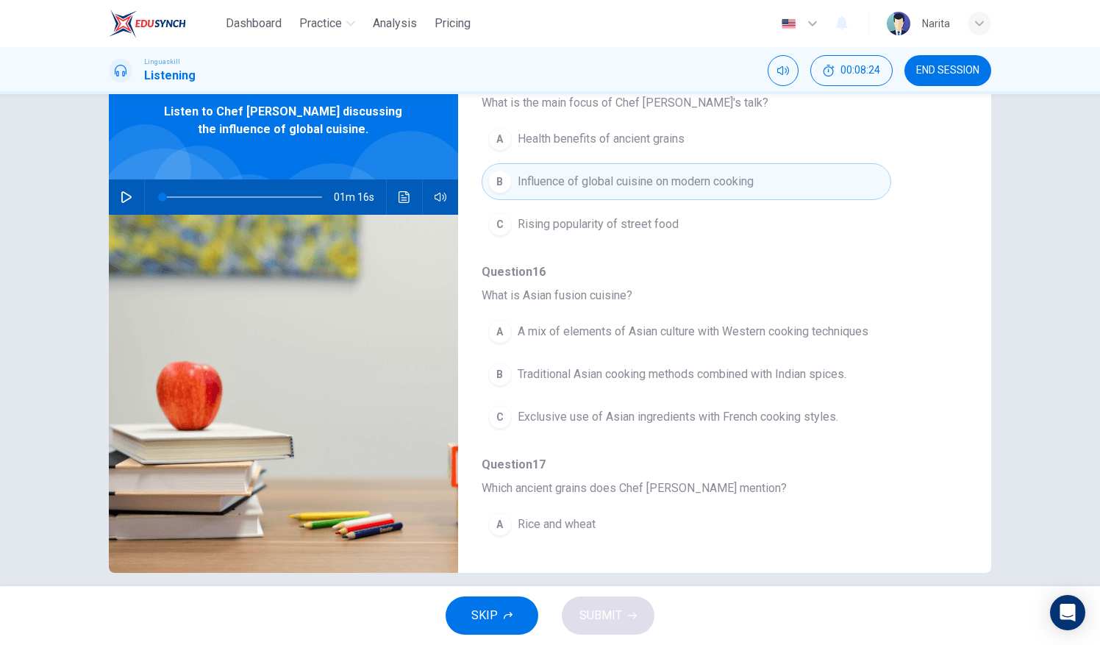
scroll to position [168, 0]
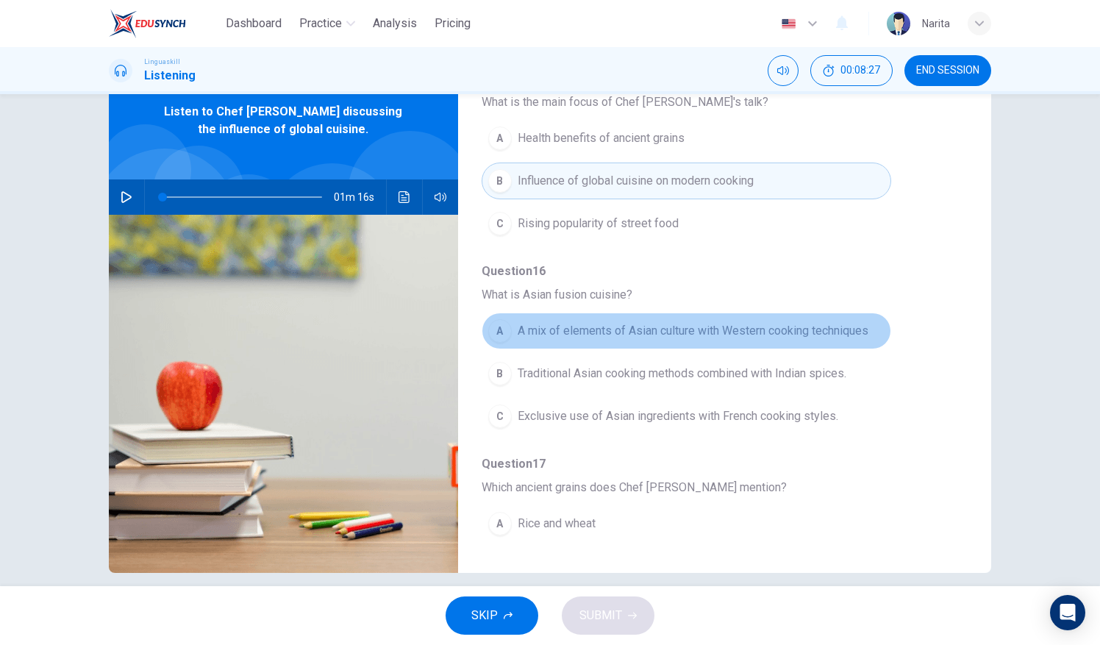
click at [857, 333] on span "A mix of elements of Asian culture with Western cooking techniques" at bounding box center [693, 331] width 351 height 18
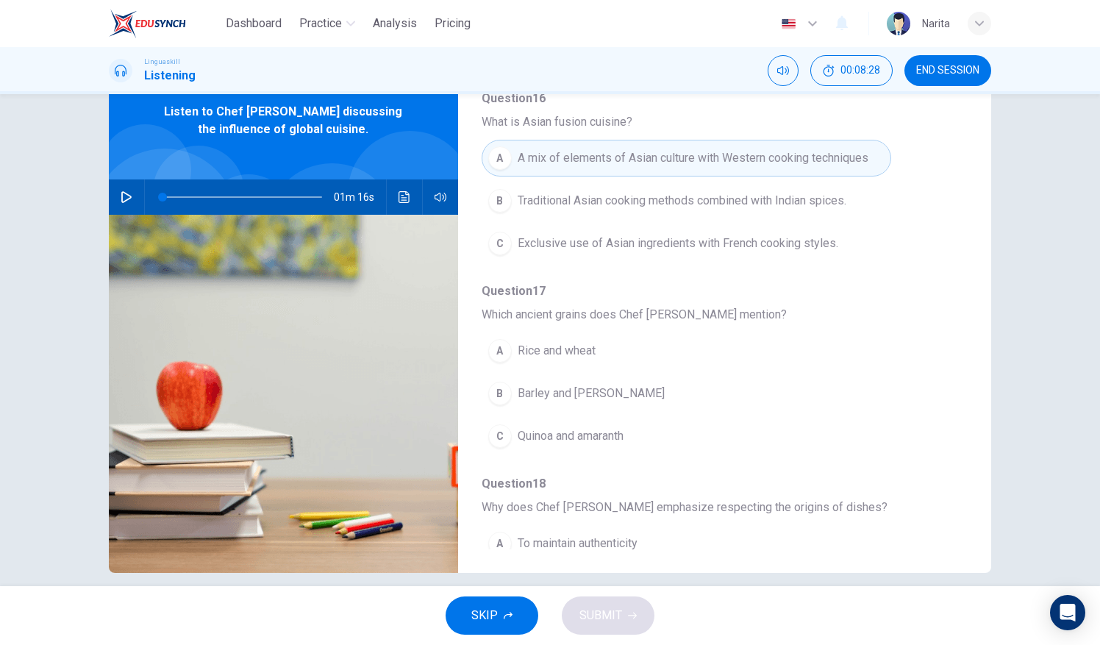
scroll to position [340, 0]
click at [624, 433] on span "Quinoa and amaranth" at bounding box center [571, 438] width 106 height 18
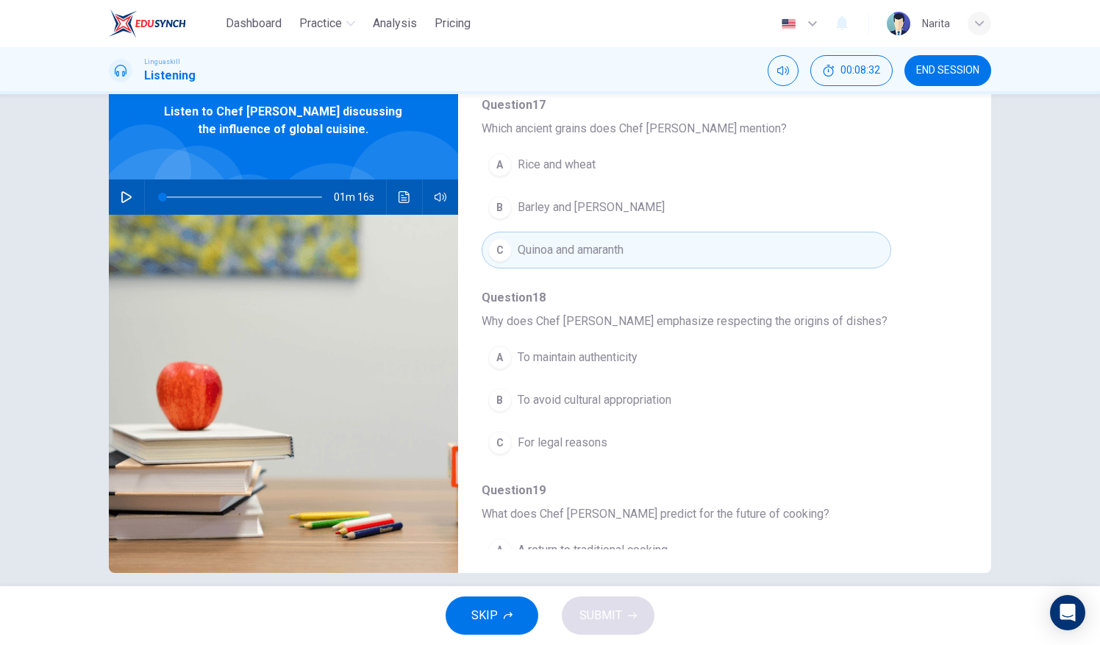
scroll to position [528, 0]
click at [713, 390] on button "B To avoid cultural appropriation" at bounding box center [687, 399] width 410 height 37
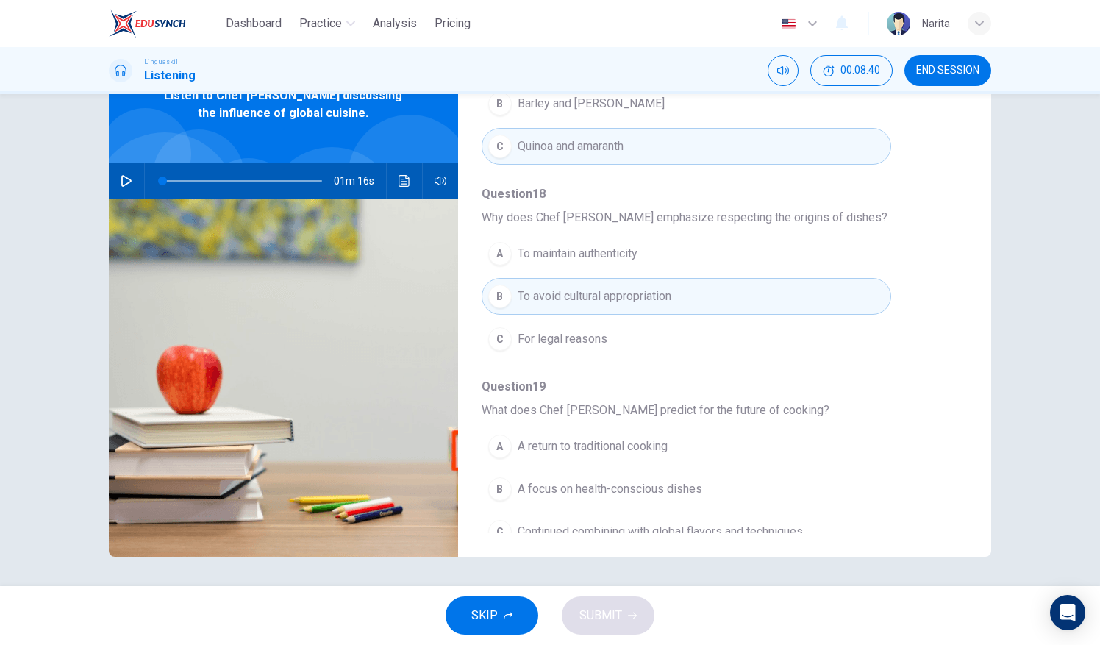
scroll to position [75, 0]
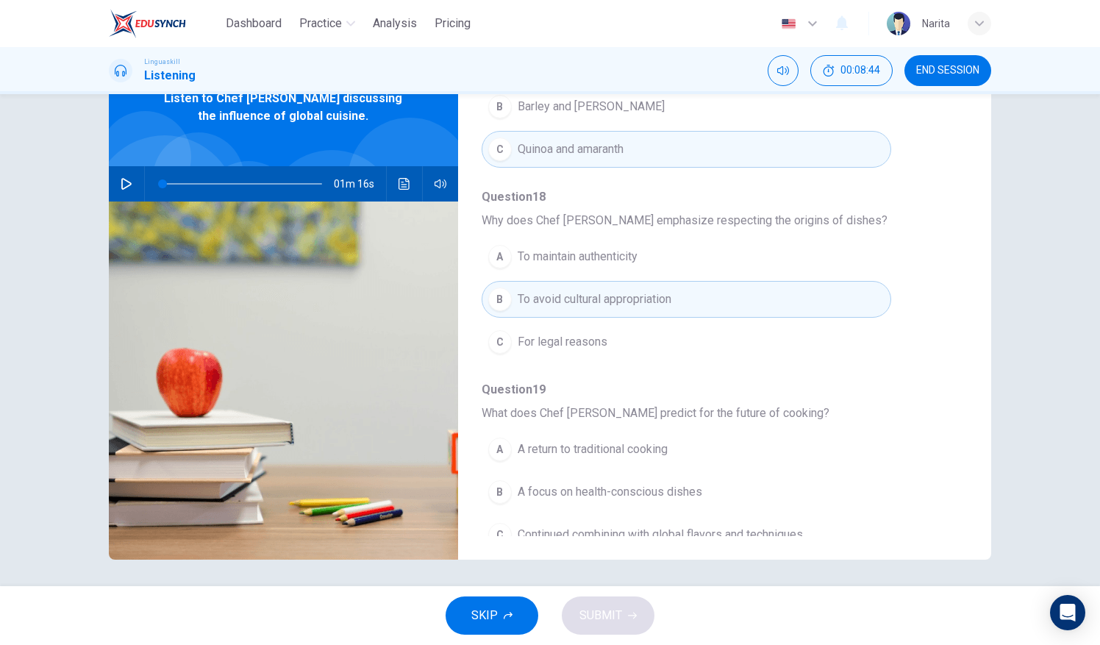
click at [800, 528] on span "Continued combining with global flavors and techniques" at bounding box center [660, 535] width 285 height 18
click at [631, 616] on icon "button" at bounding box center [632, 616] width 9 height 7
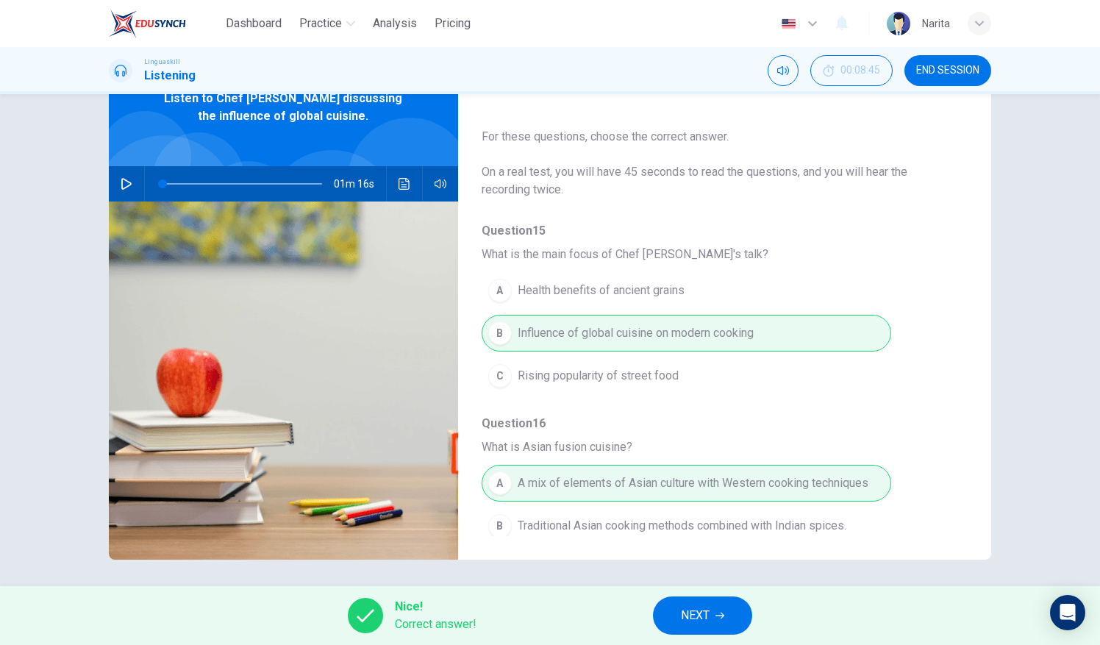
scroll to position [0, 0]
click at [719, 616] on icon "button" at bounding box center [720, 616] width 9 height 7
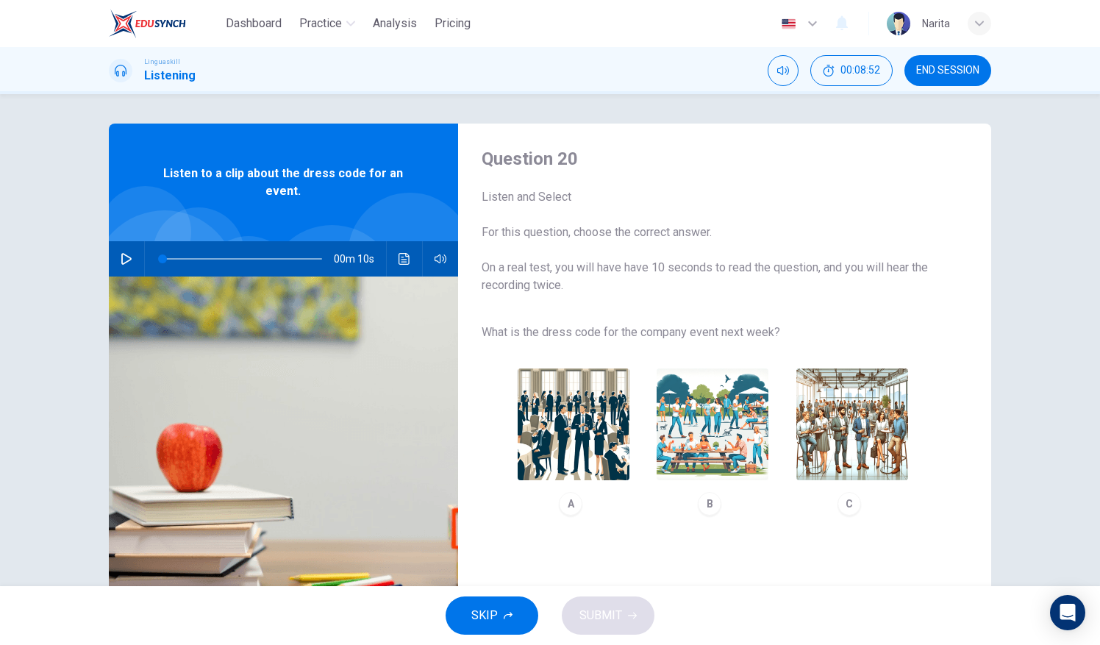
click at [118, 251] on button "button" at bounding box center [127, 258] width 24 height 35
click at [867, 445] on img "button" at bounding box center [853, 425] width 112 height 112
type input "0"
click at [630, 616] on icon "button" at bounding box center [632, 616] width 9 height 7
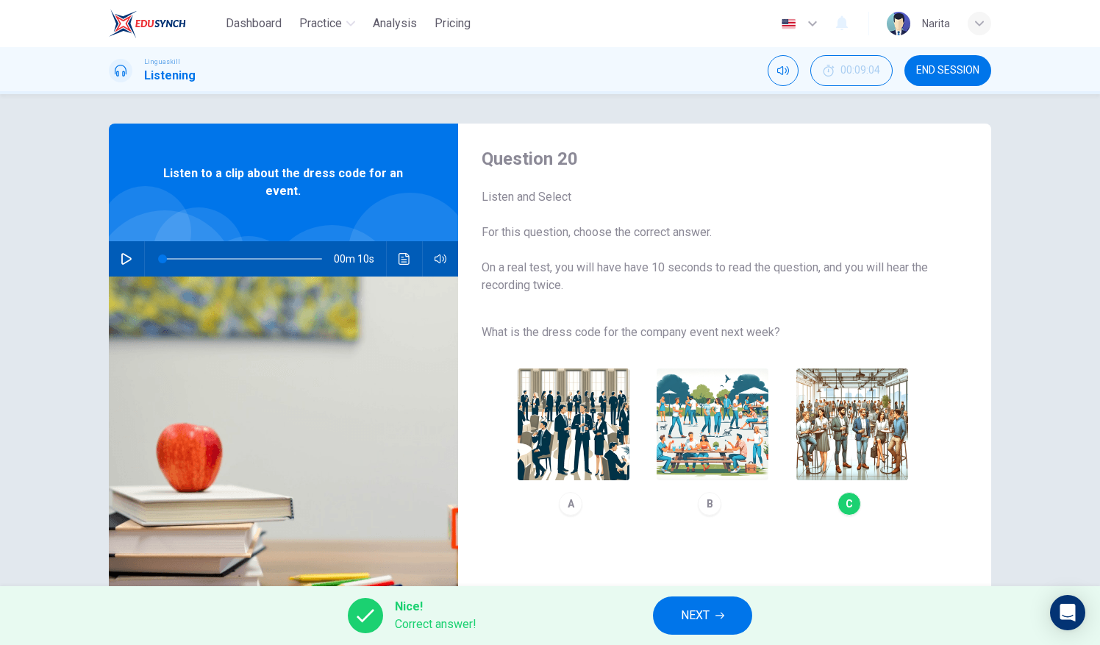
click at [721, 616] on icon "button" at bounding box center [720, 616] width 9 height 7
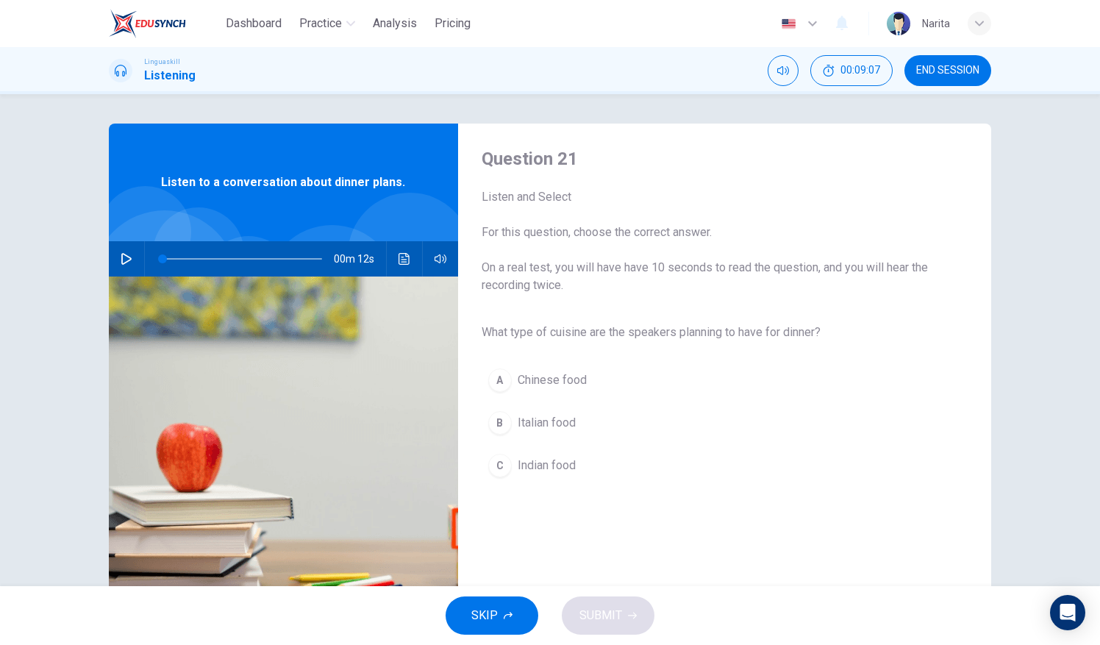
click at [110, 280] on img at bounding box center [283, 456] width 349 height 358
click at [122, 248] on button "button" at bounding box center [127, 258] width 24 height 35
click at [567, 424] on span "Italian food" at bounding box center [547, 423] width 58 height 18
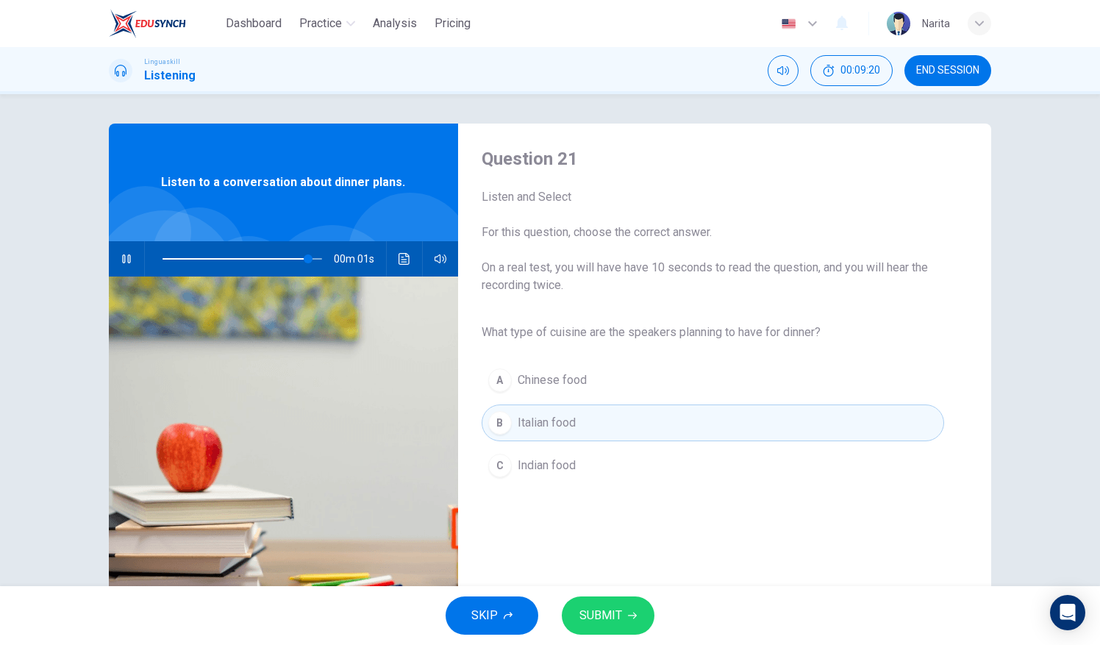
type input "0"
click at [633, 616] on icon "button" at bounding box center [632, 616] width 9 height 7
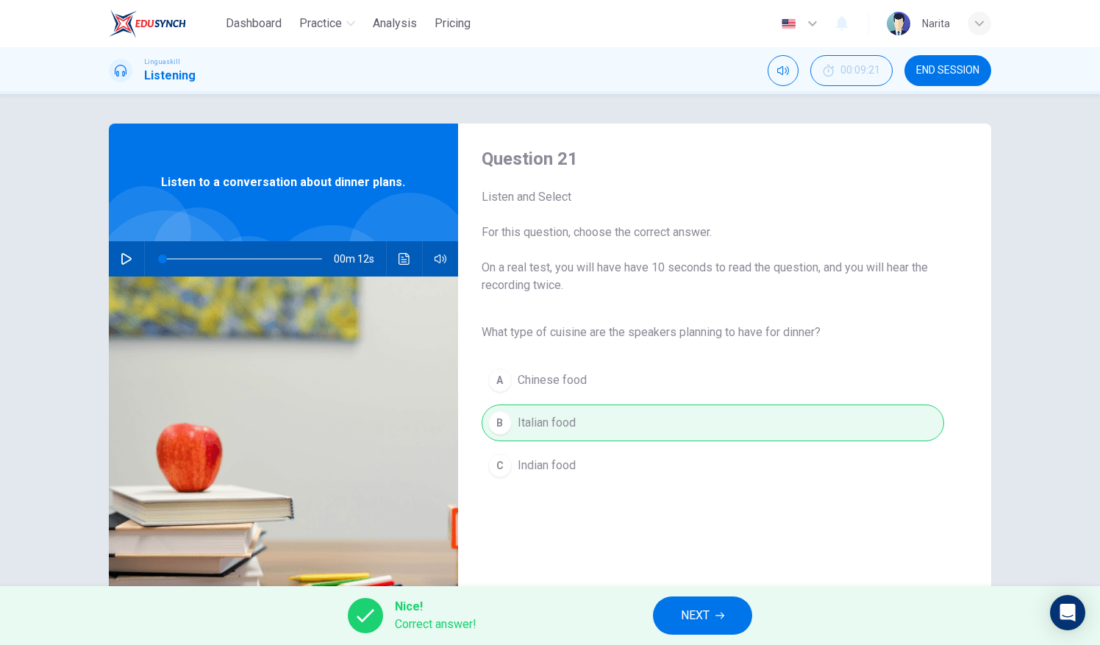
click at [686, 616] on span "NEXT" at bounding box center [695, 615] width 29 height 21
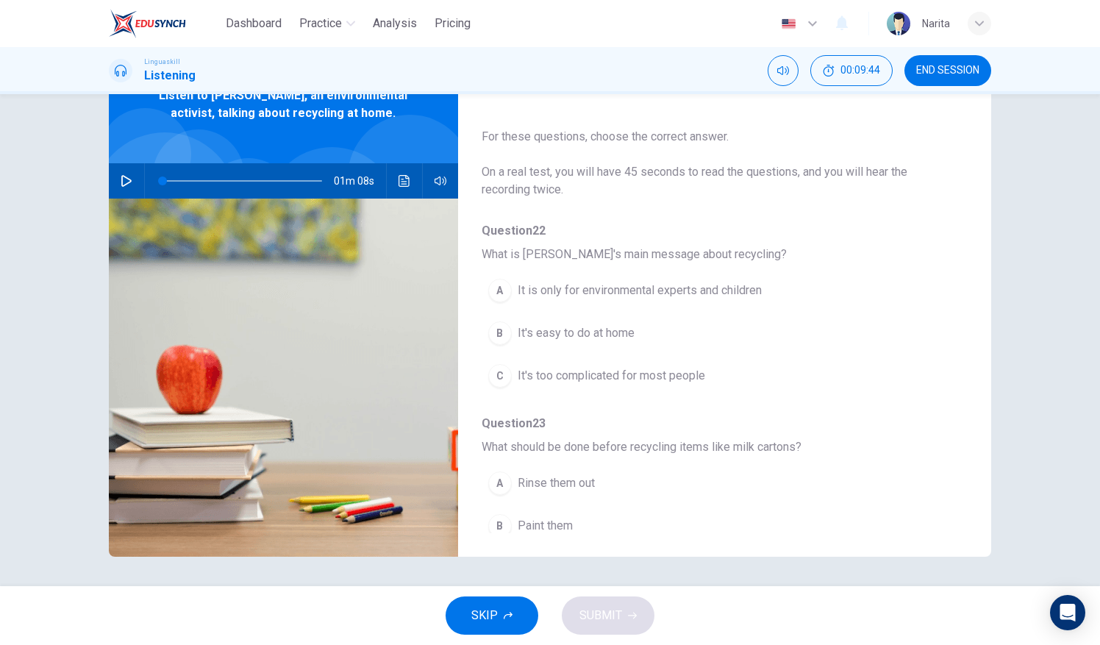
click at [121, 181] on icon "button" at bounding box center [126, 181] width 10 height 12
type input "0"
click at [671, 336] on button "B It's easy to do at home" at bounding box center [687, 333] width 410 height 37
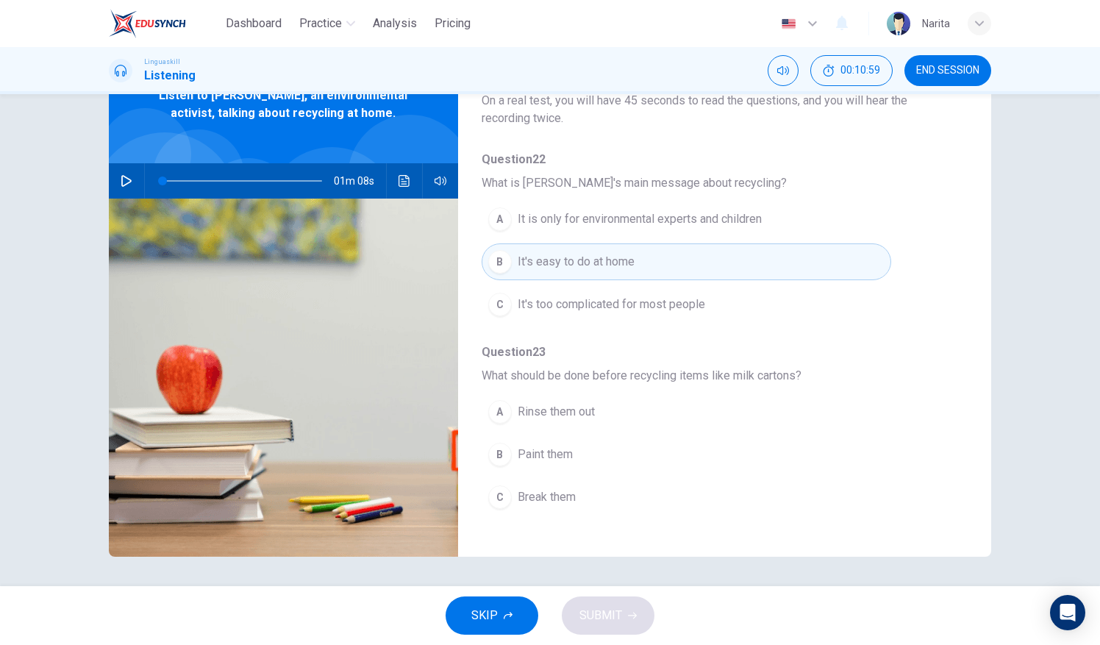
scroll to position [86, 0]
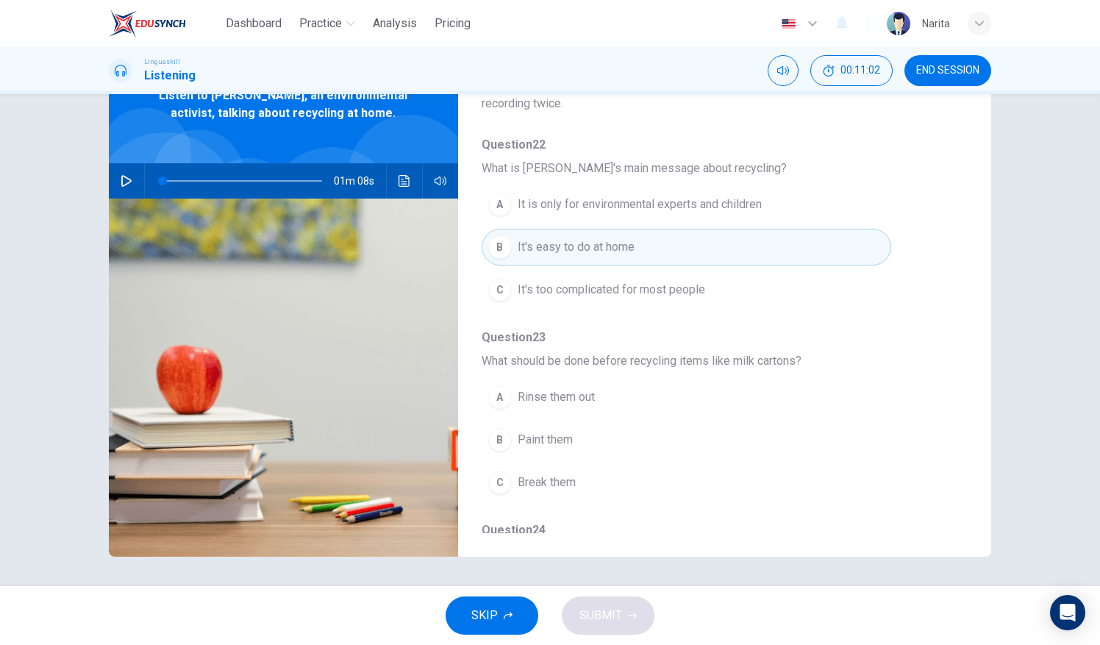
click at [715, 390] on button "A Rinse them out" at bounding box center [687, 397] width 410 height 37
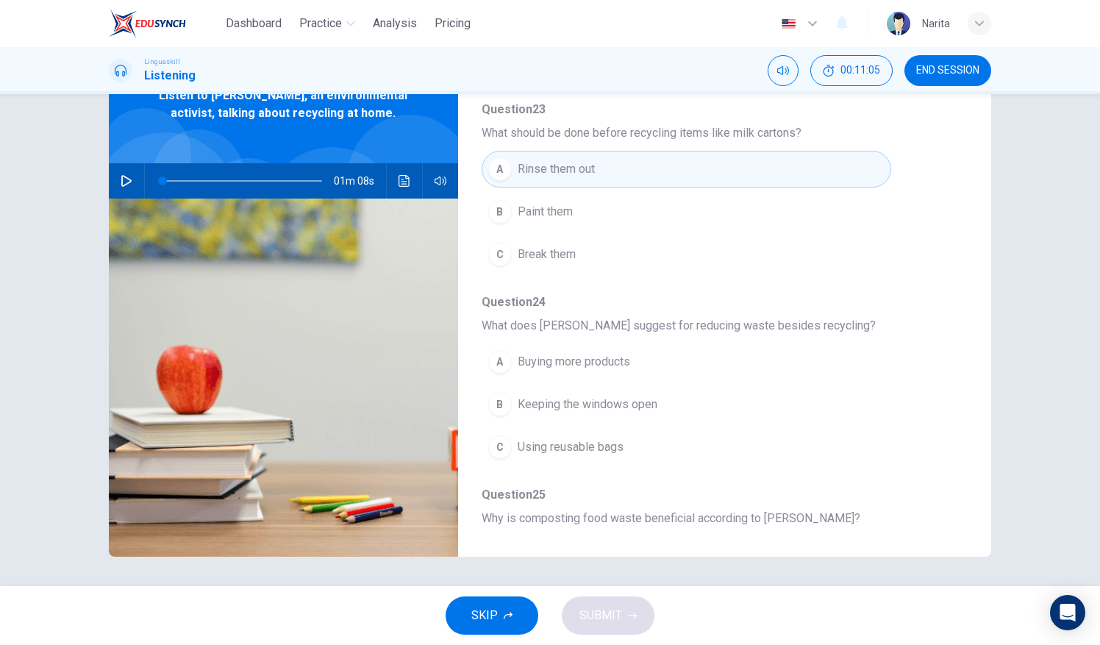
scroll to position [315, 0]
click at [897, 453] on div "A Buying more products B Keeping the windows open C Using reusable bags" at bounding box center [713, 404] width 463 height 128
click at [707, 485] on span "Question 25" at bounding box center [713, 494] width 463 height 18
click at [689, 449] on button "C Using reusable bags" at bounding box center [687, 446] width 410 height 37
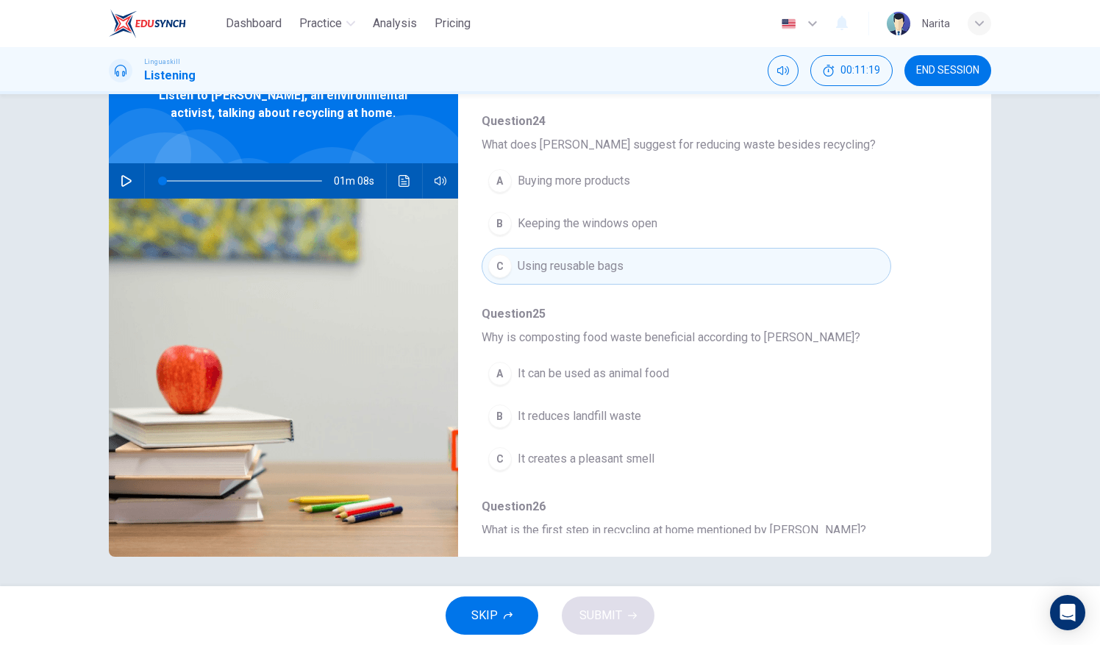
scroll to position [512, 0]
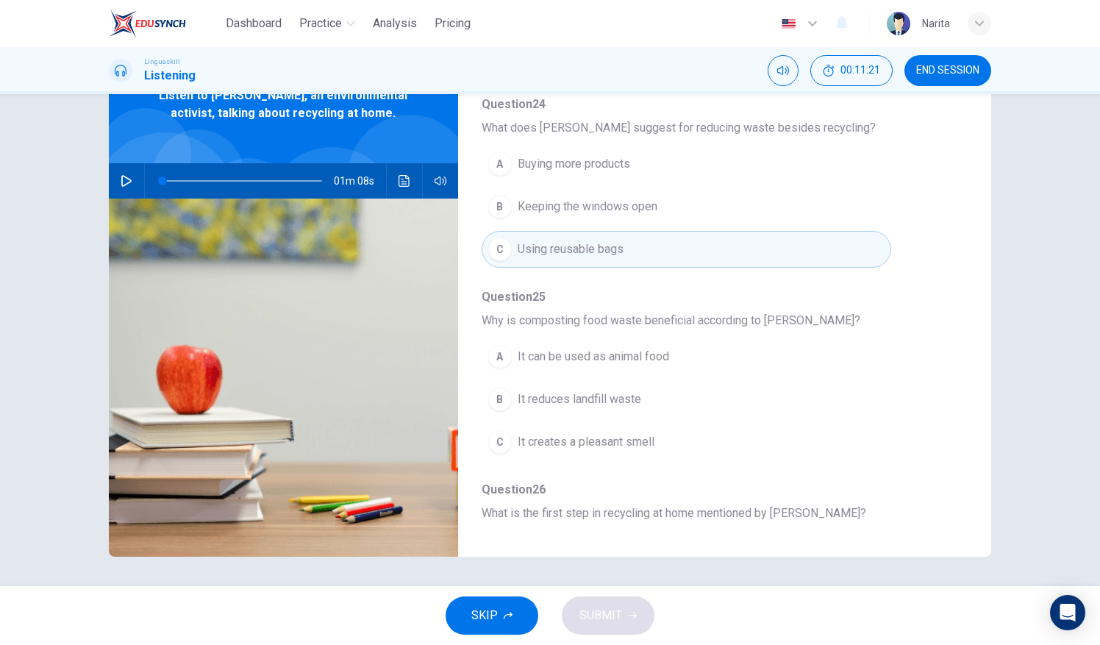
click at [644, 367] on button "A It can be used as animal food" at bounding box center [687, 356] width 410 height 37
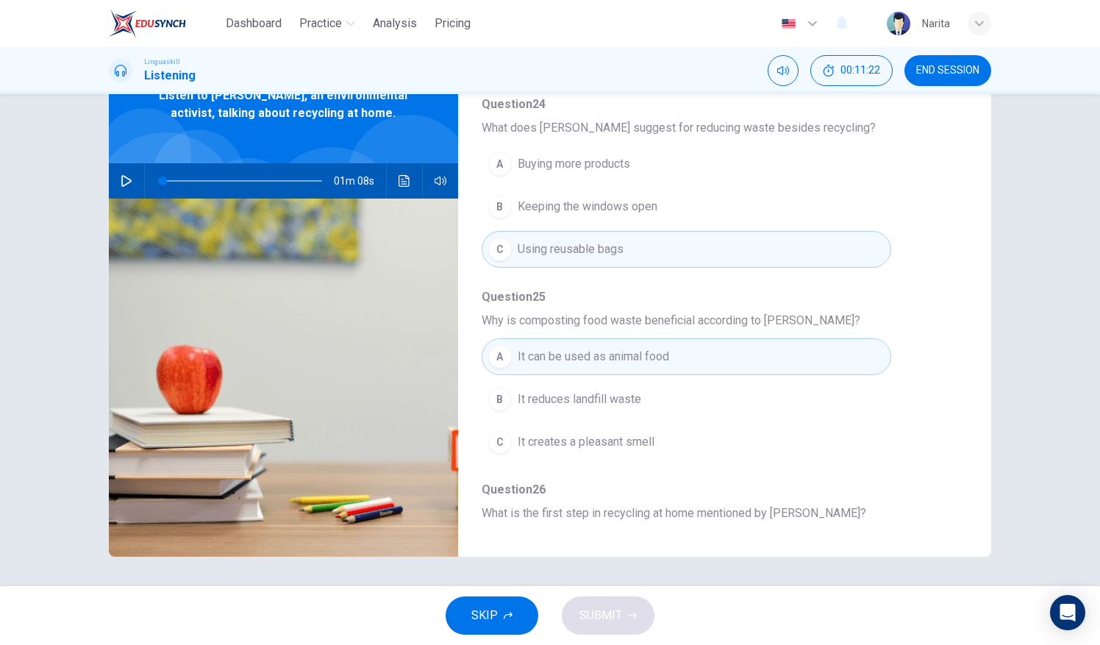
click at [683, 398] on button "B It reduces landfill waste" at bounding box center [687, 399] width 410 height 37
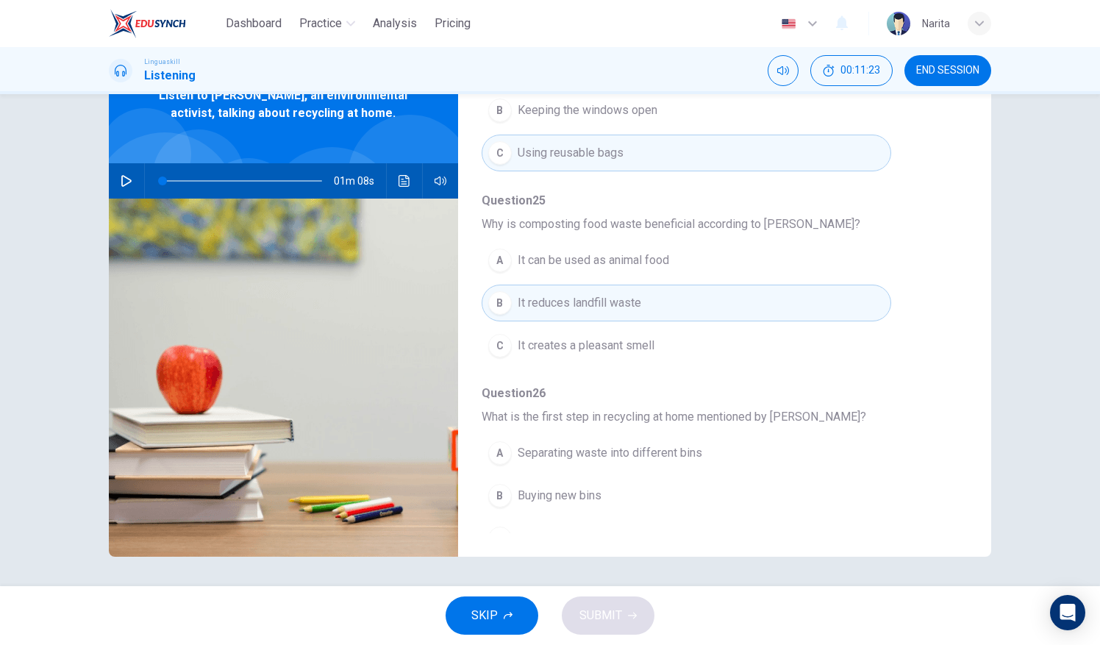
scroll to position [627, 0]
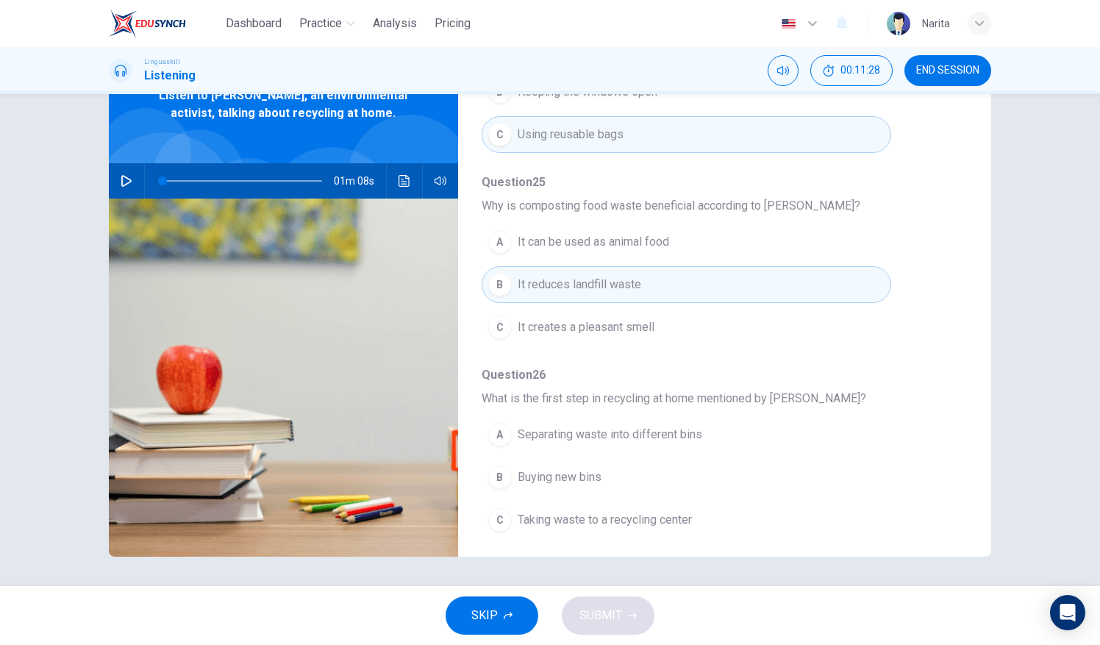
click at [731, 420] on button "A Separating waste into different bins" at bounding box center [687, 434] width 410 height 37
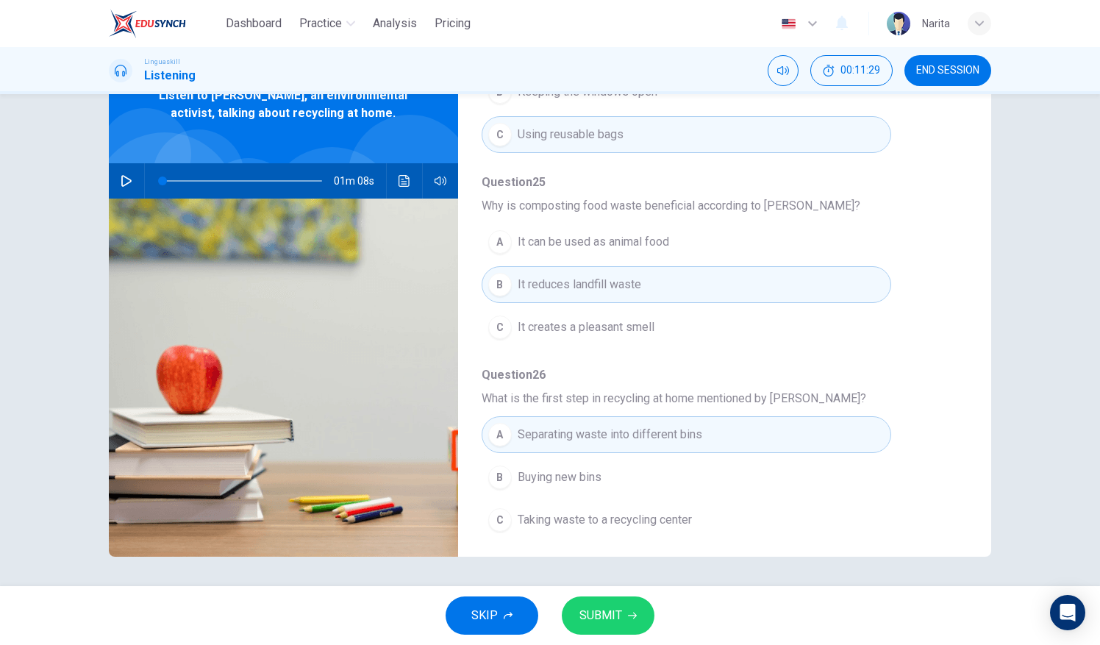
click at [631, 616] on icon "button" at bounding box center [632, 616] width 9 height 7
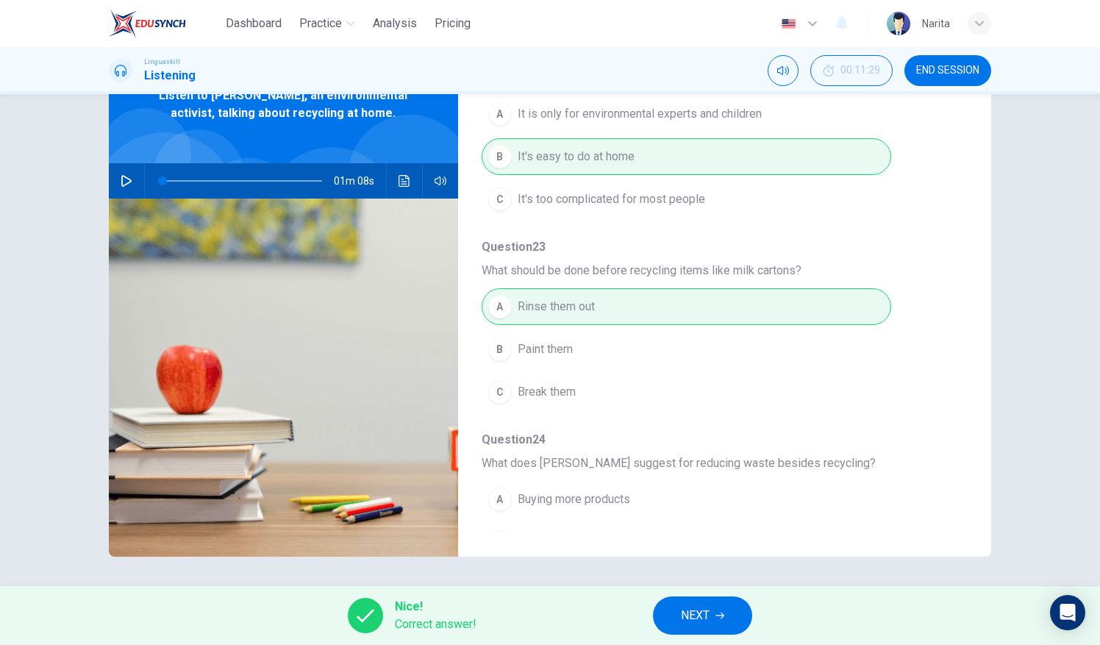
scroll to position [0, 0]
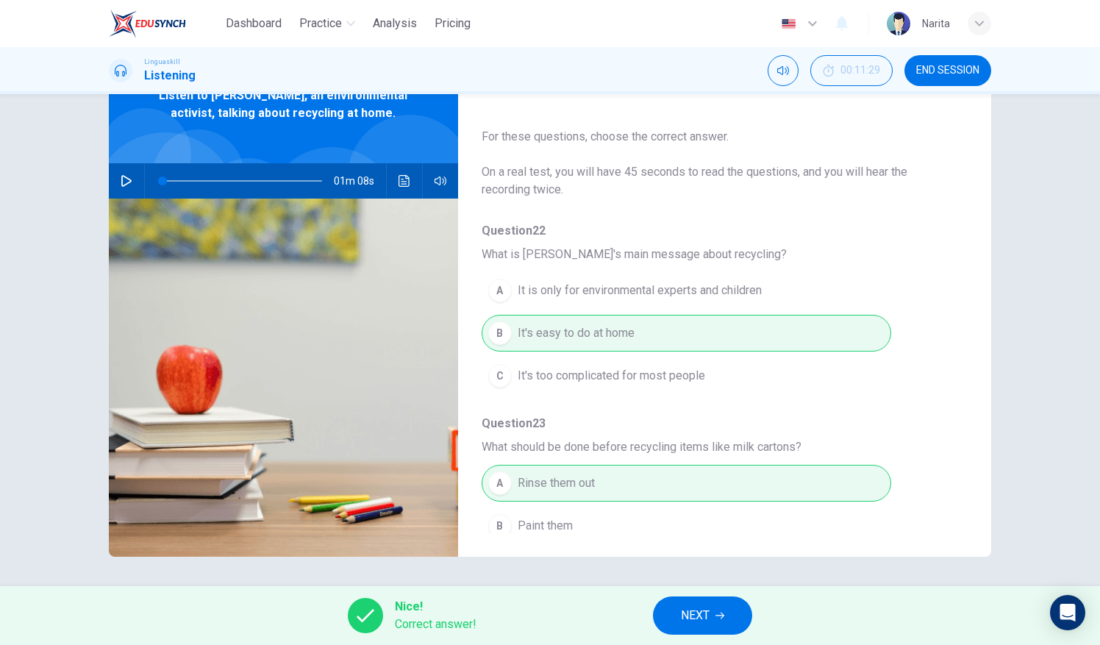
click at [721, 619] on icon "button" at bounding box center [720, 615] width 9 height 9
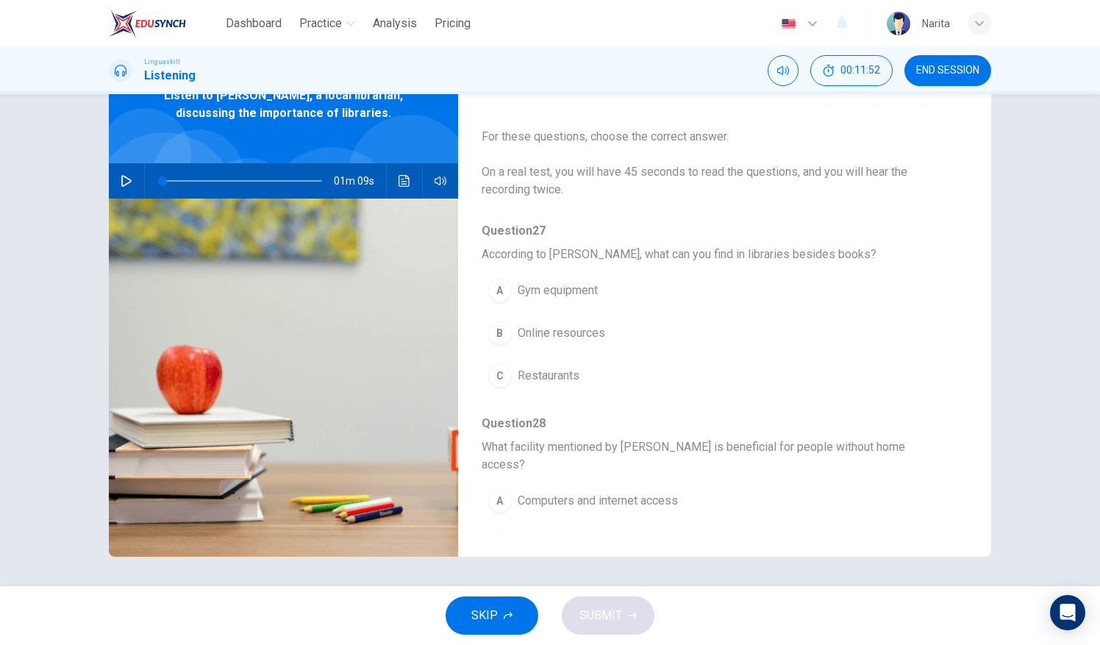
click at [121, 180] on icon "button" at bounding box center [127, 181] width 12 height 12
type input "0"
click at [585, 326] on span "Online resources" at bounding box center [562, 333] width 88 height 18
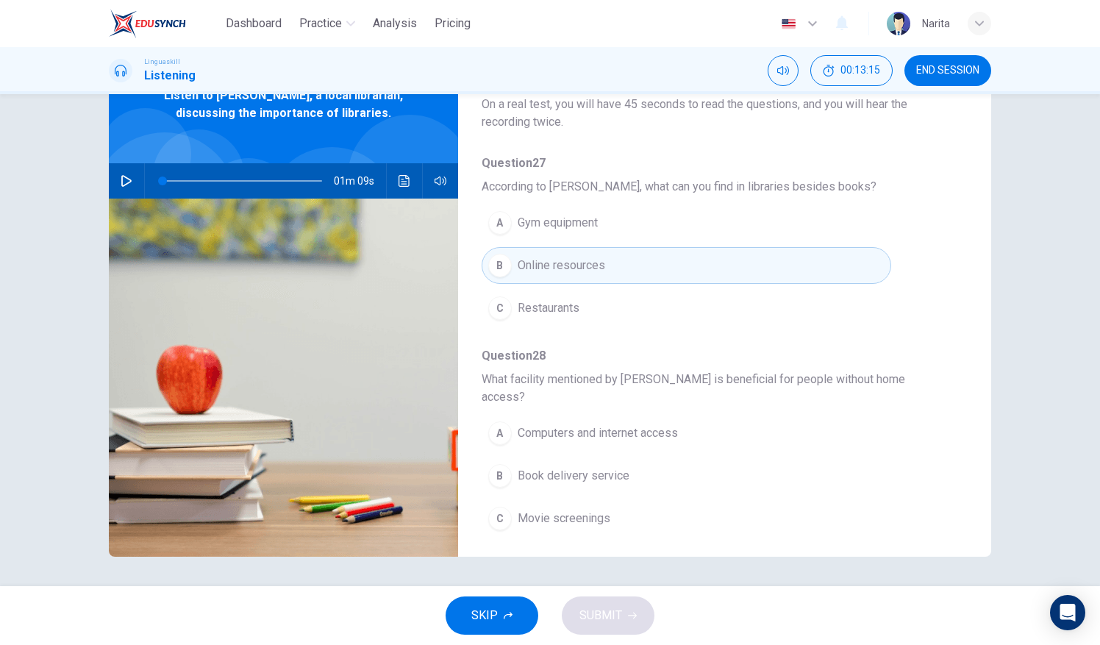
scroll to position [72, 0]
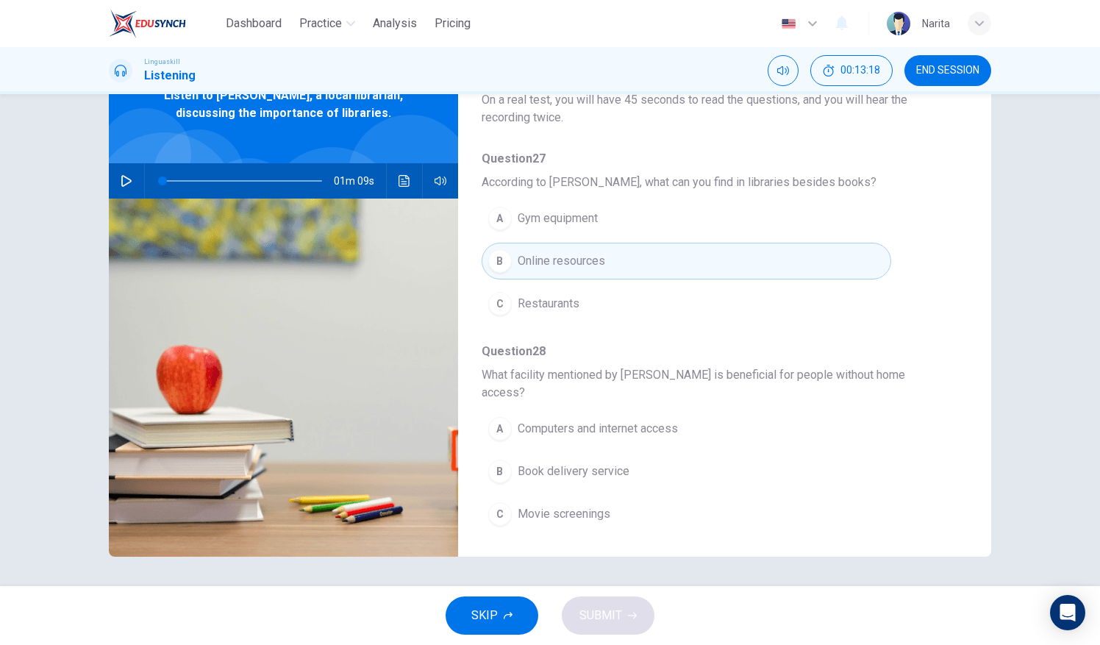
click at [697, 426] on button "A Computers and internet access" at bounding box center [687, 428] width 410 height 37
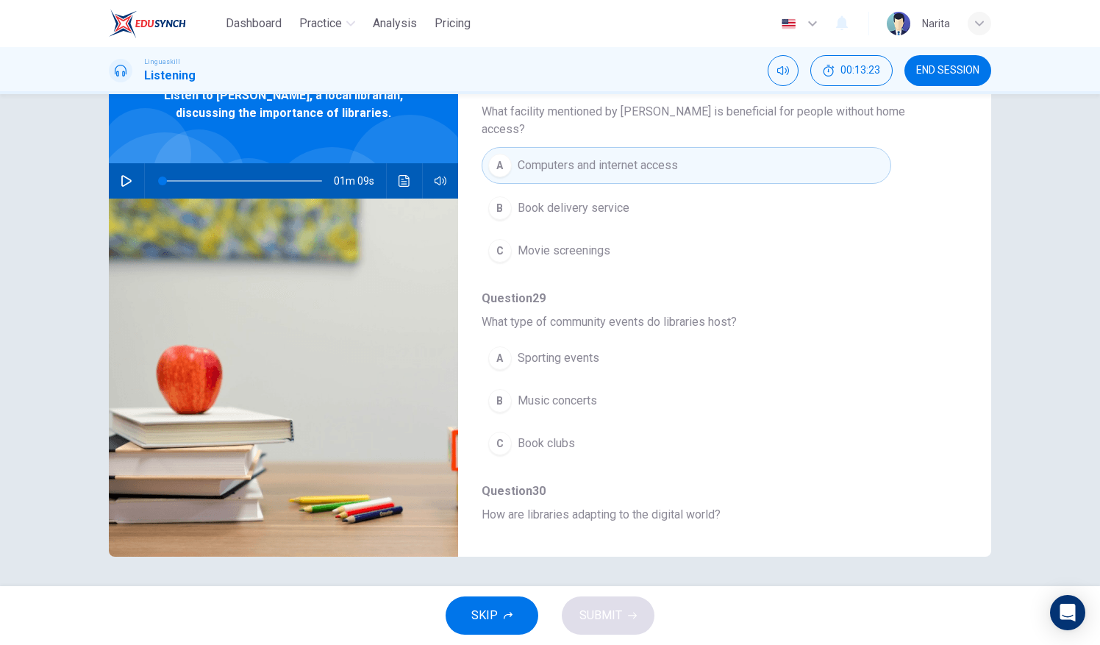
scroll to position [335, 0]
click at [621, 436] on button "C Book clubs" at bounding box center [687, 444] width 410 height 37
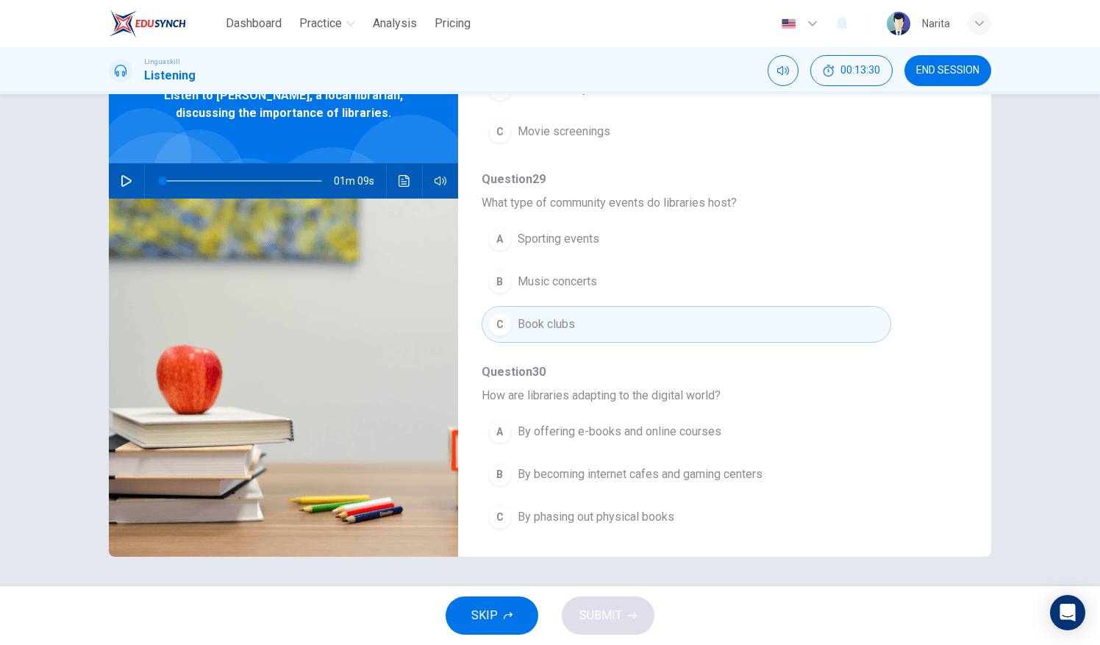
scroll to position [458, 0]
click at [731, 413] on button "A By offering e-books and online courses" at bounding box center [687, 428] width 410 height 37
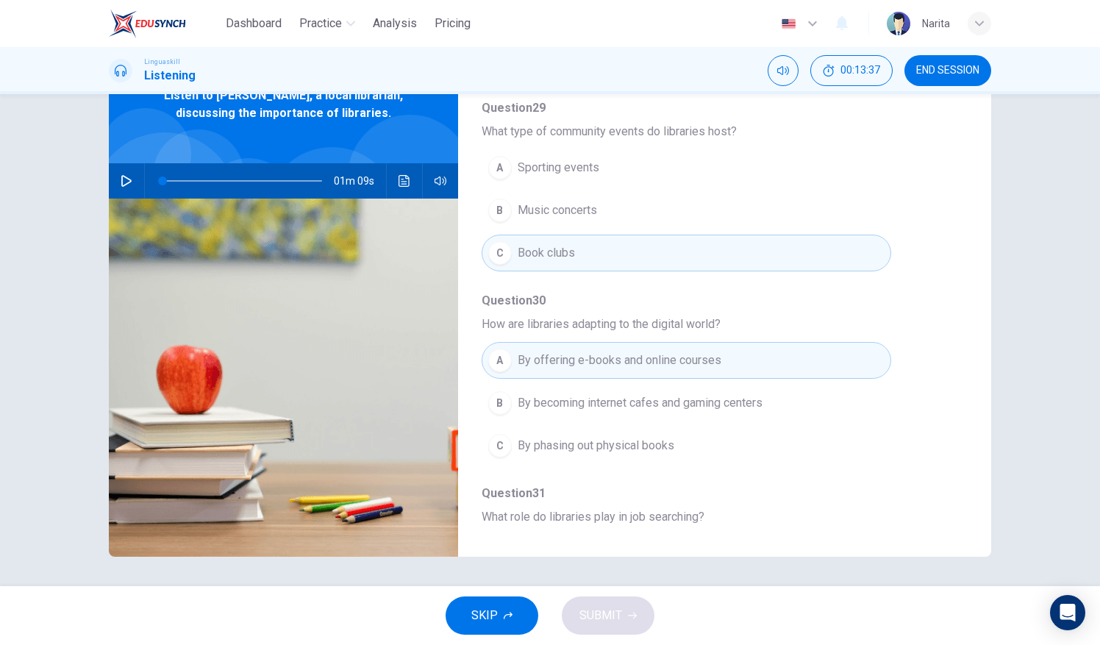
scroll to position [627, 0]
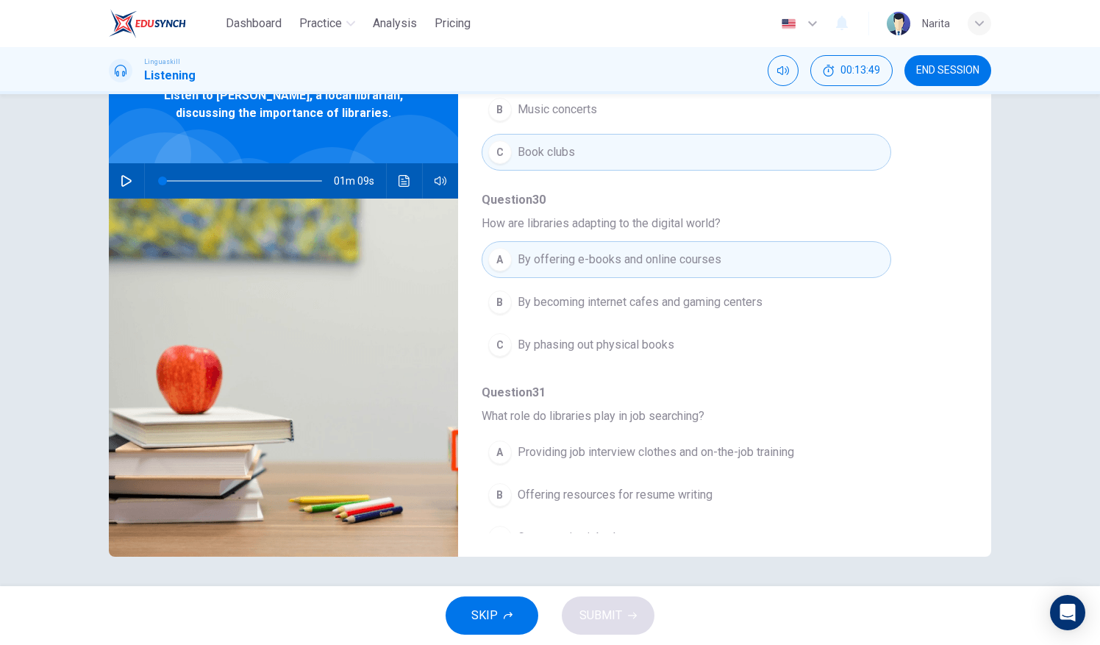
click at [836, 437] on button "A Providing job interview clothes and on-the-job training" at bounding box center [687, 452] width 410 height 37
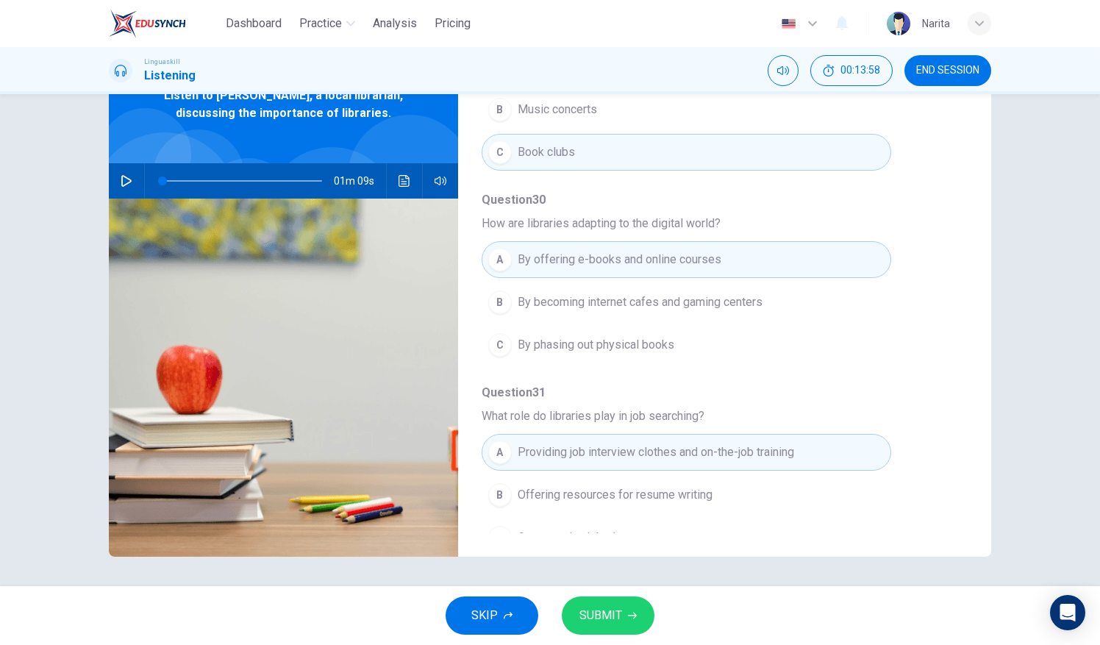
click at [841, 480] on button "B Offering resources for resume writing" at bounding box center [687, 495] width 410 height 37
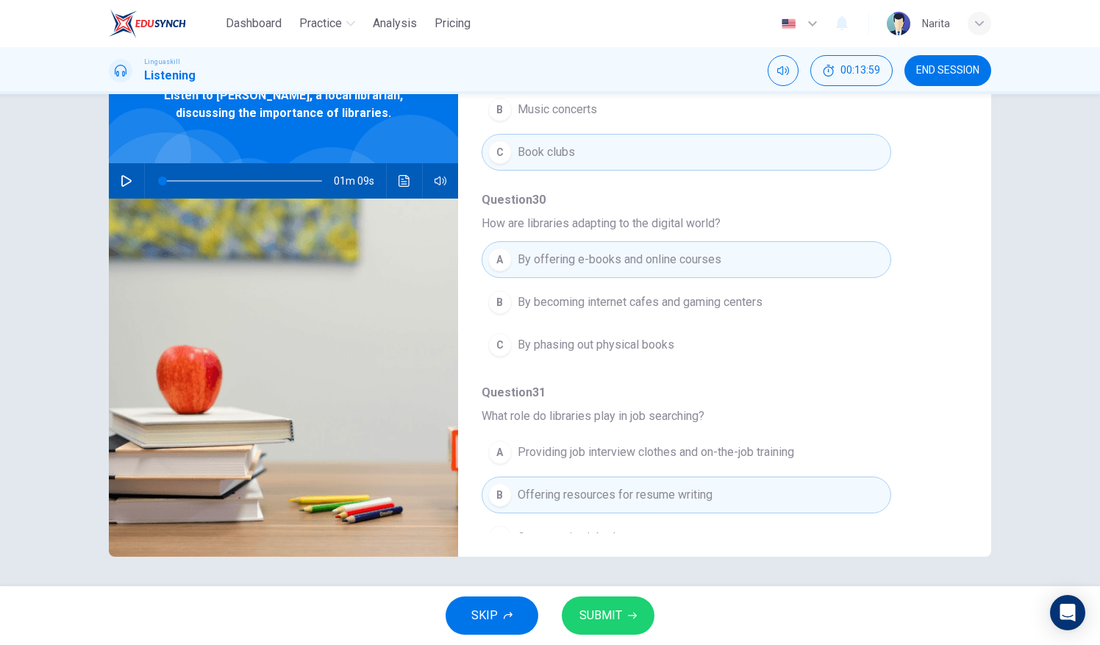
click at [620, 618] on span "SUBMIT" at bounding box center [601, 615] width 43 height 21
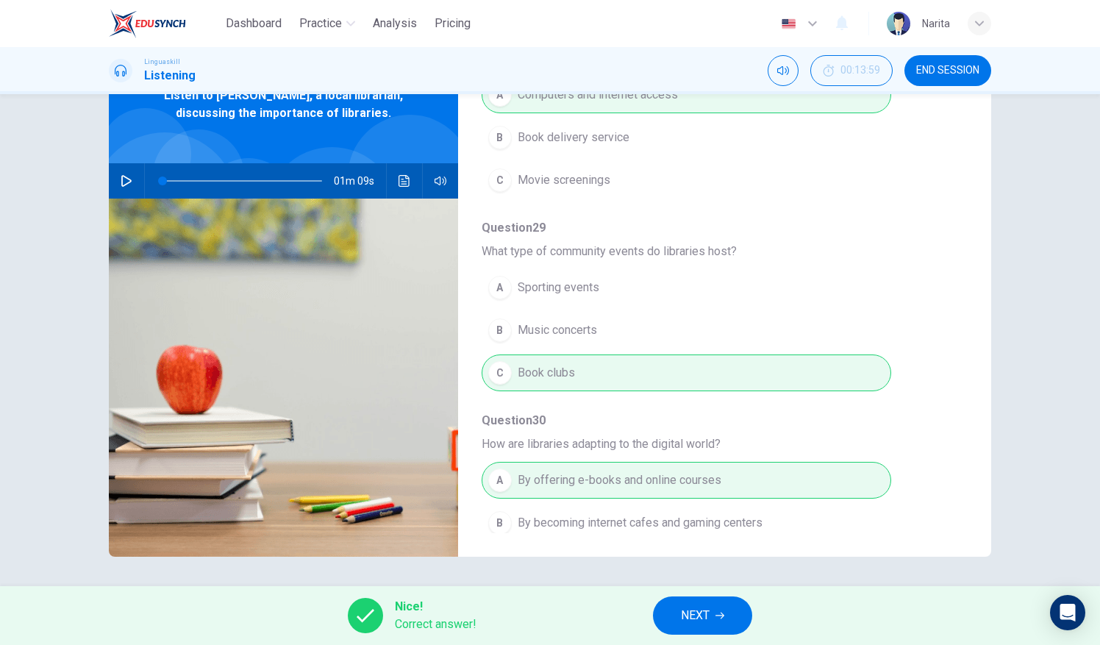
scroll to position [422, 0]
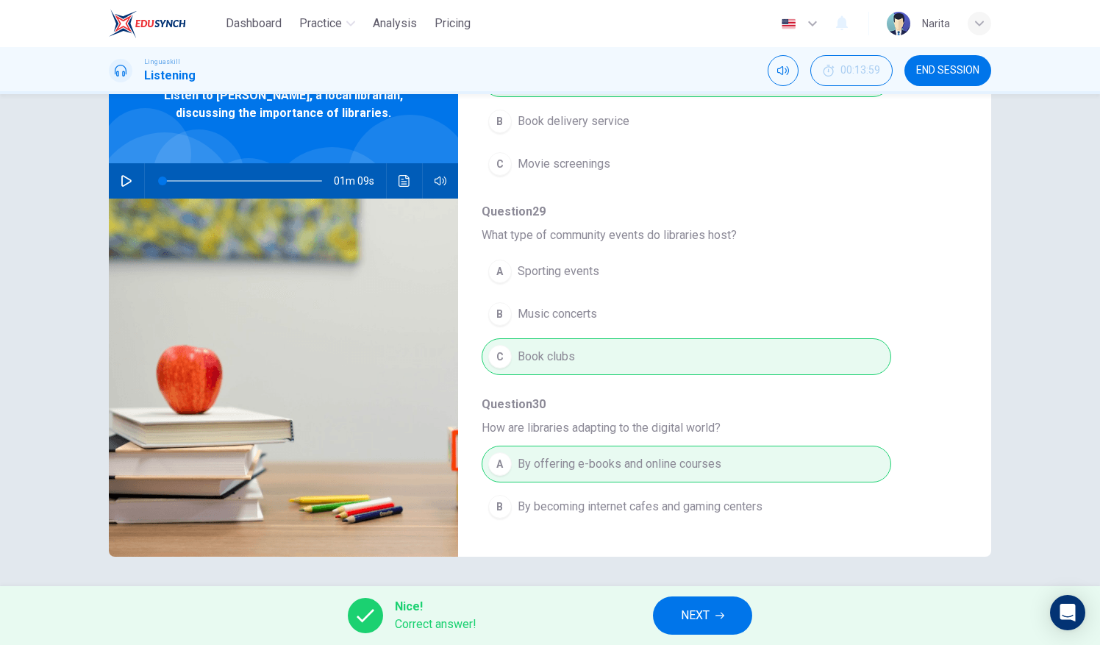
click at [725, 616] on icon "button" at bounding box center [720, 616] width 9 height 7
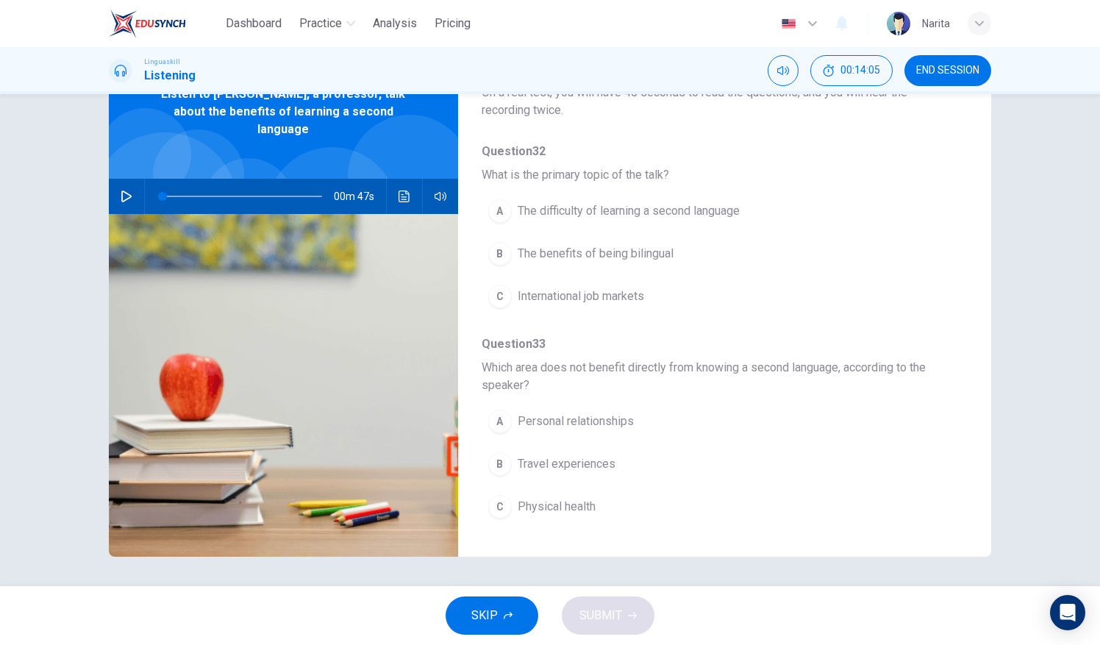
scroll to position [0, 0]
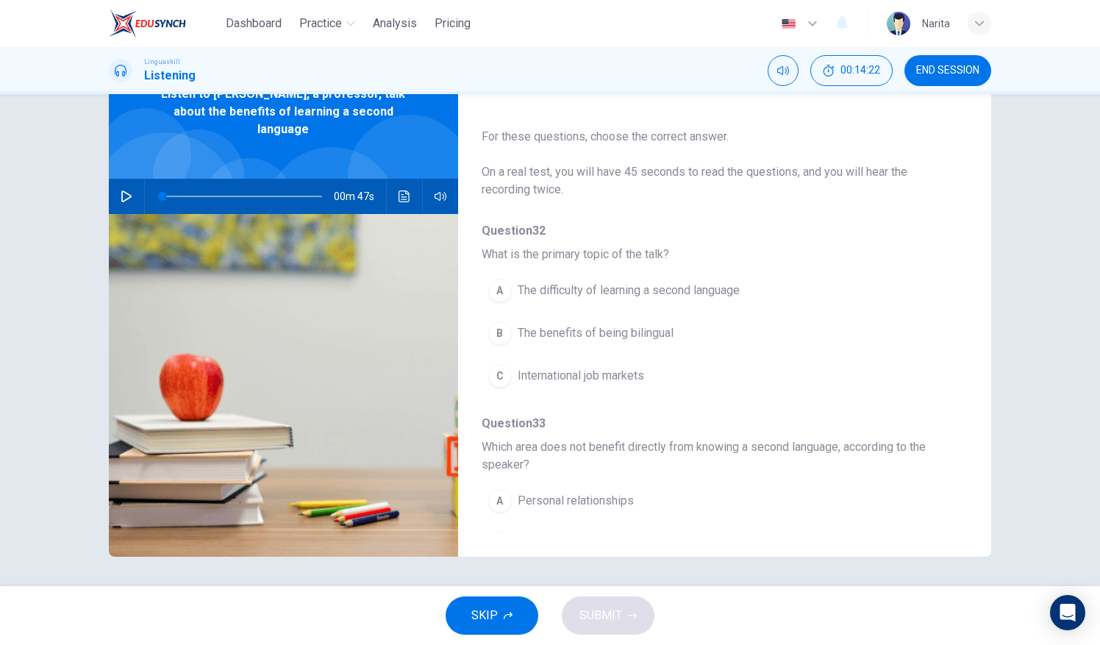
click at [958, 65] on span "END SESSION" at bounding box center [948, 71] width 63 height 12
